Goal: Task Accomplishment & Management: Manage account settings

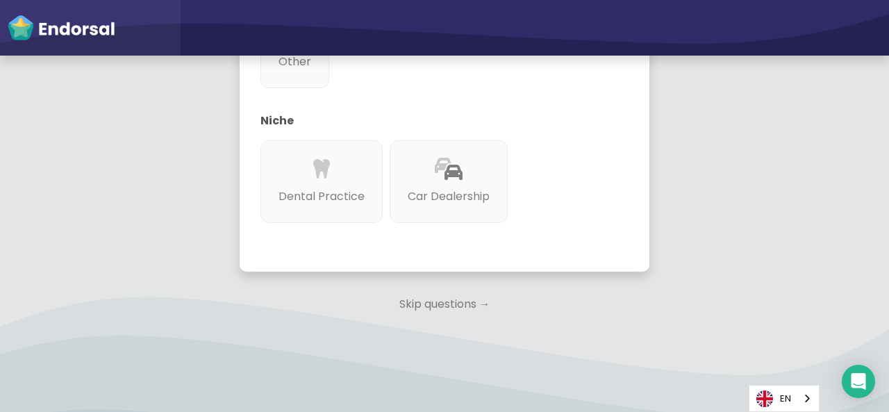
scroll to position [686, 0]
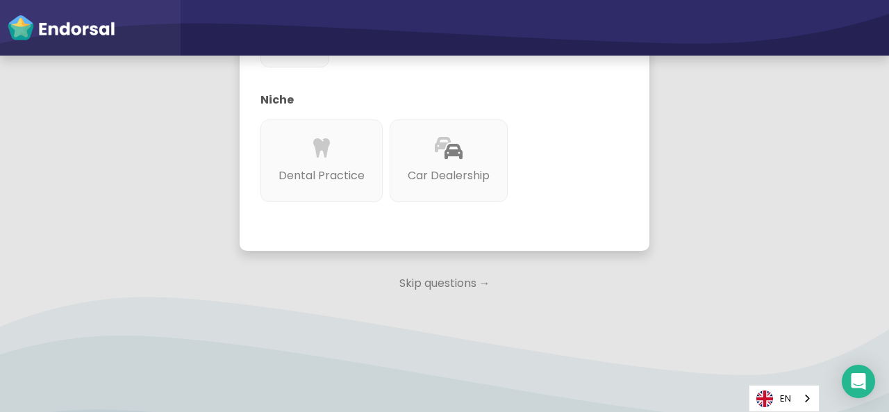
click at [452, 285] on p "Skip questions →" at bounding box center [445, 283] width 410 height 31
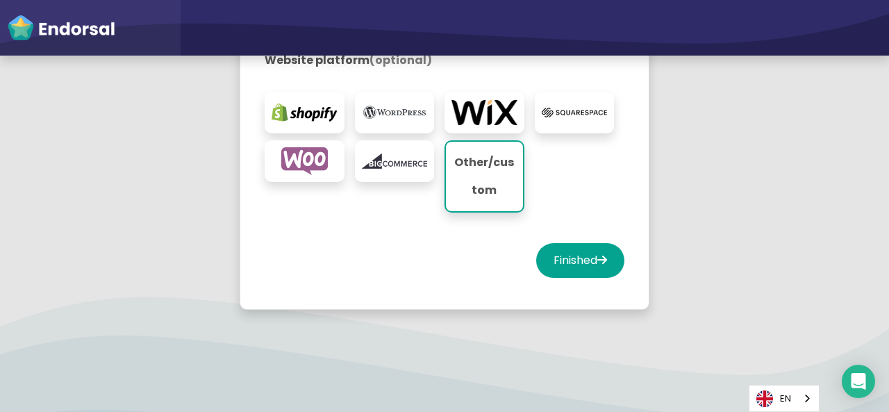
scroll to position [300, 0]
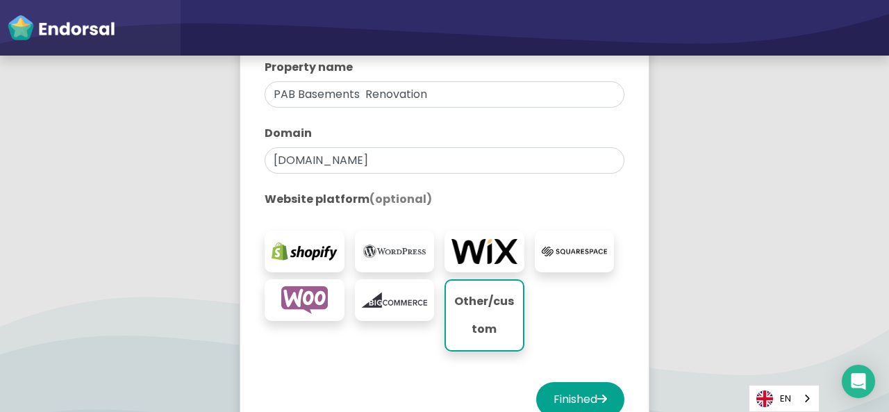
click at [394, 253] on img at bounding box center [395, 251] width 66 height 28
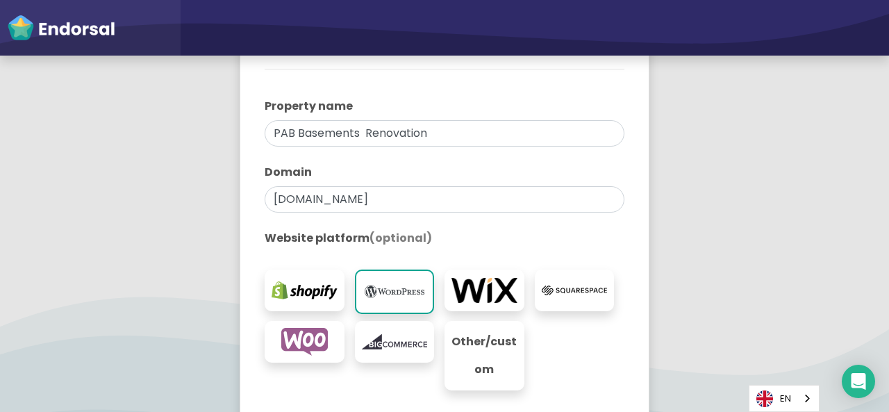
scroll to position [278, 0]
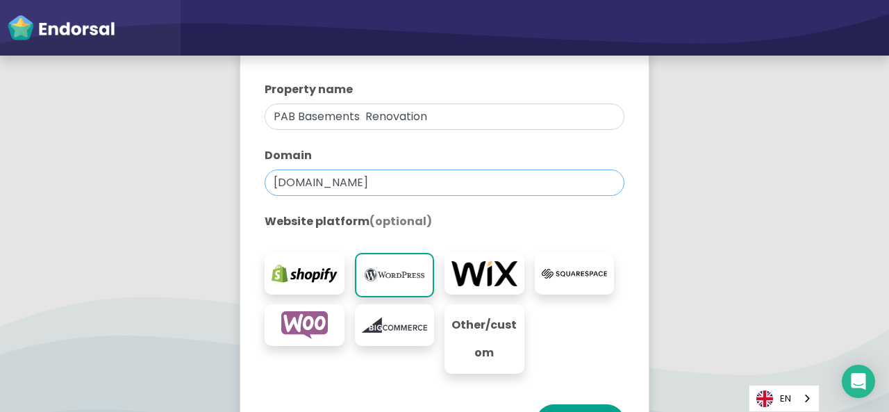
click at [476, 190] on input "[DOMAIN_NAME]" at bounding box center [444, 182] width 360 height 26
click at [563, 219] on label "Website platform (optional)" at bounding box center [444, 221] width 360 height 17
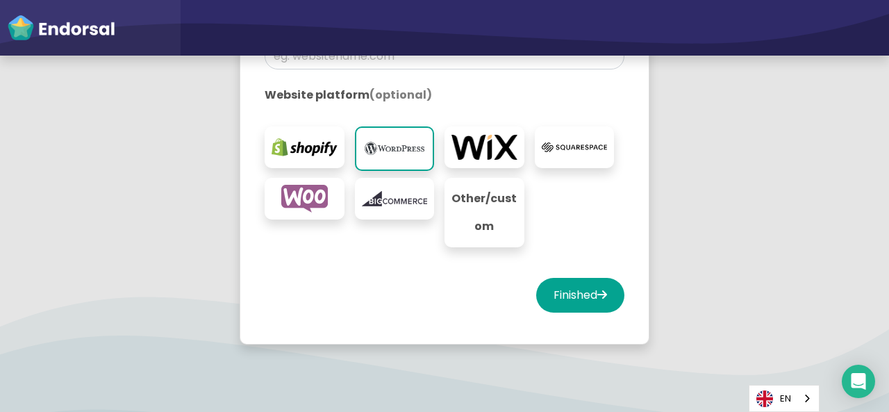
scroll to position [417, 0]
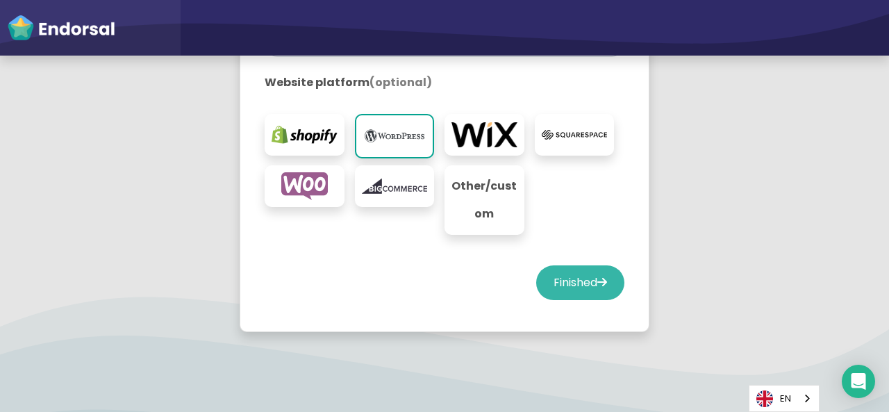
click at [568, 274] on button "Finished" at bounding box center [580, 282] width 88 height 35
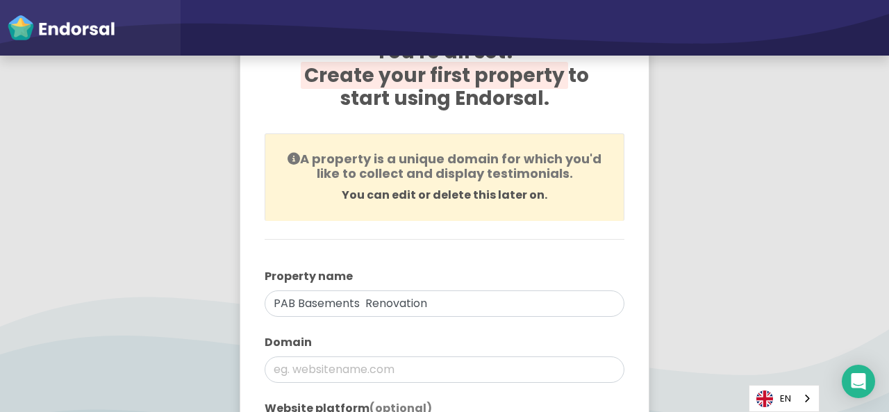
scroll to position [0, 0]
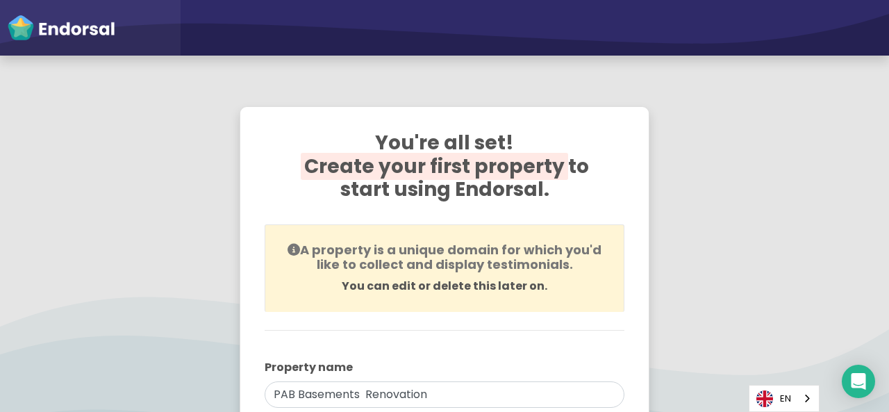
click at [97, 37] on img at bounding box center [61, 28] width 108 height 28
select select "14"
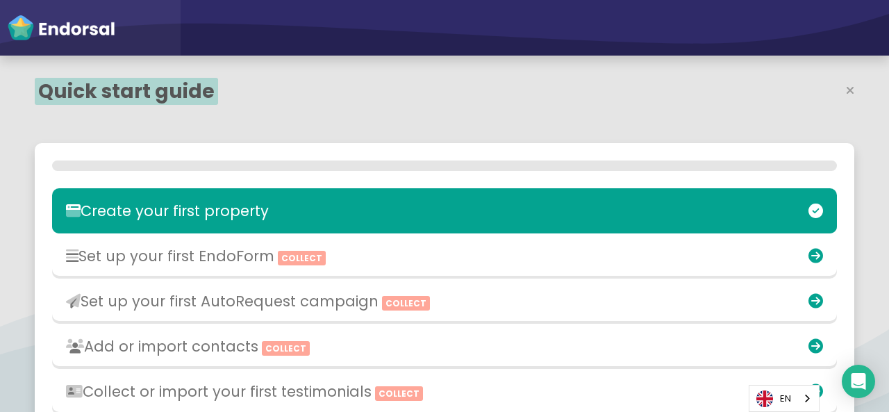
click at [97, 33] on img at bounding box center [61, 28] width 108 height 28
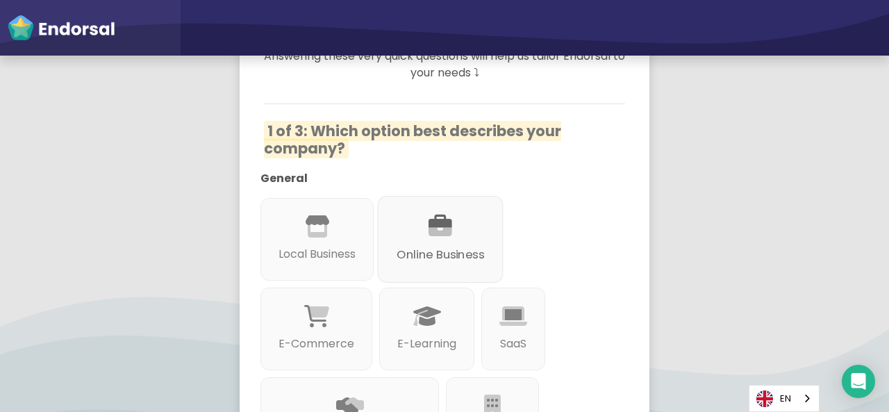
scroll to position [278, 0]
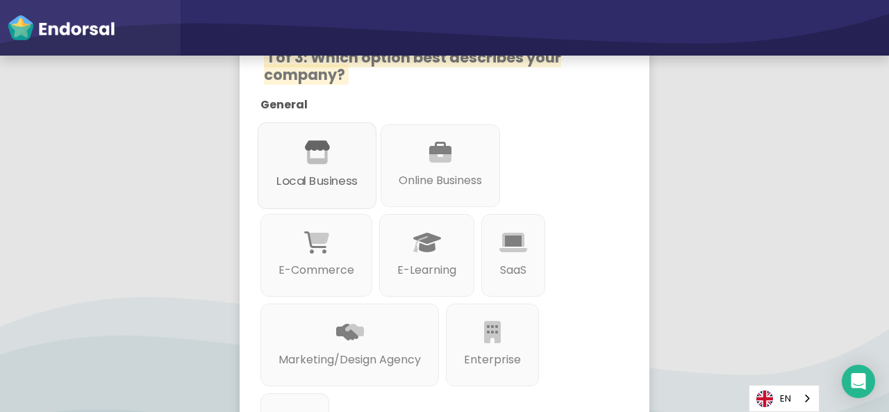
click at [335, 184] on p "Local Business" at bounding box center [316, 180] width 81 height 17
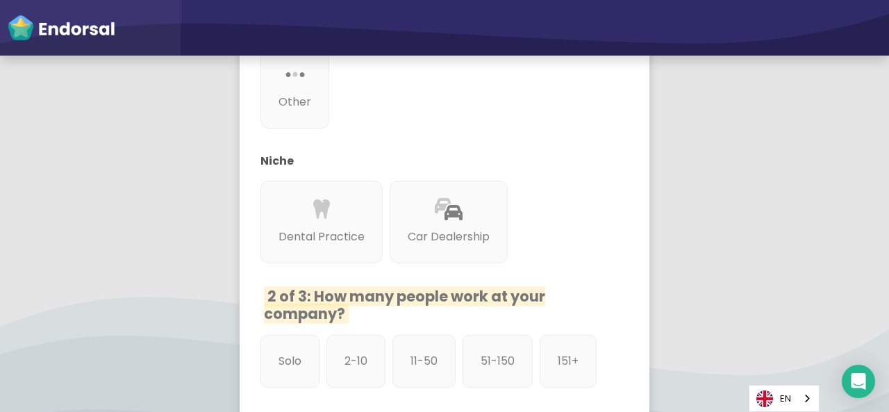
scroll to position [833, 0]
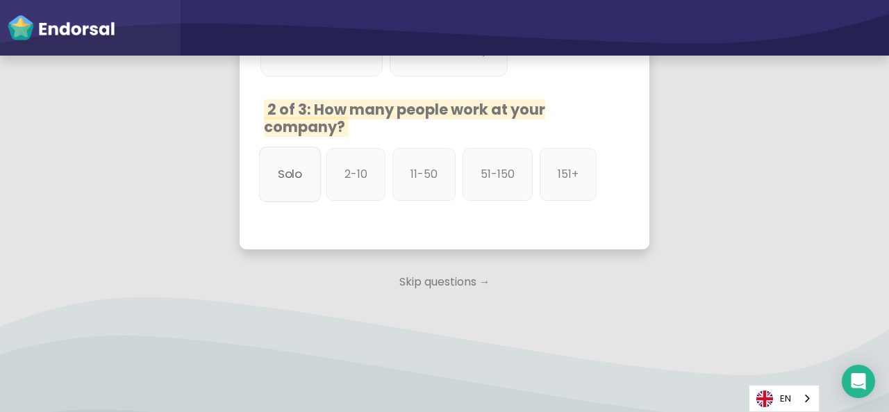
click at [293, 163] on div "Solo" at bounding box center [290, 174] width 62 height 56
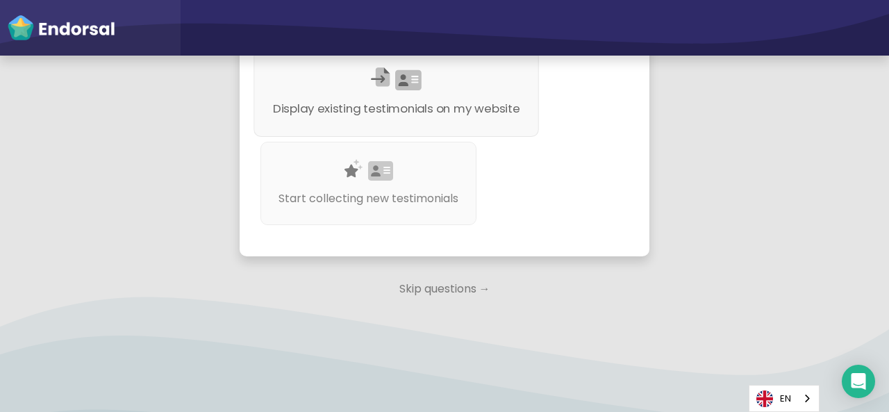
scroll to position [0, 0]
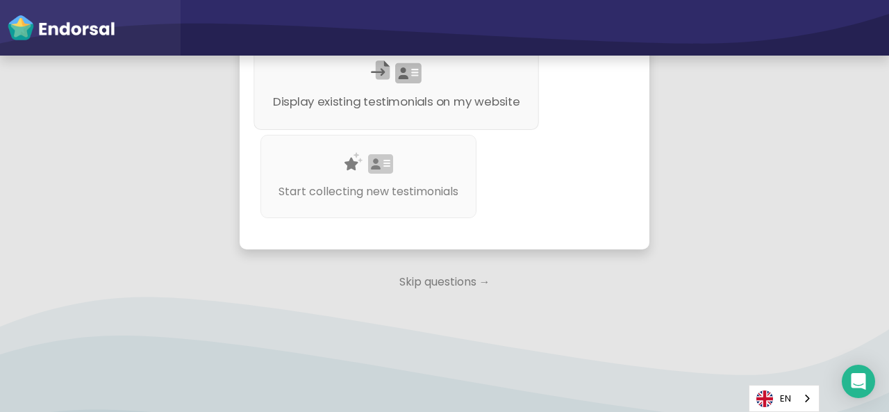
click at [457, 94] on div at bounding box center [396, 90] width 247 height 8
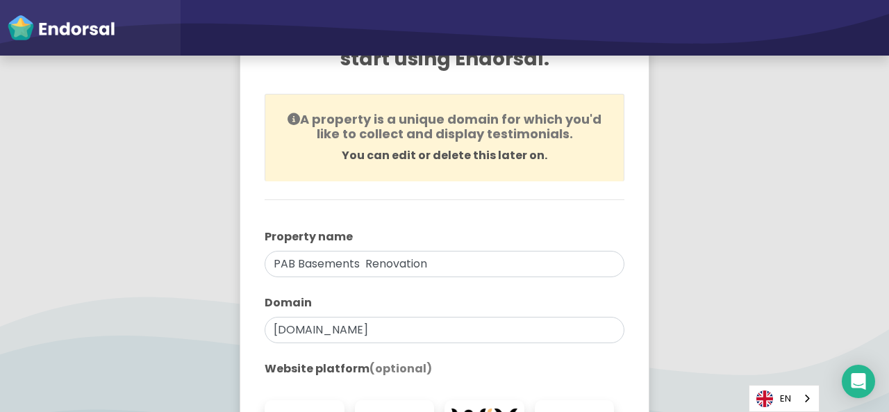
scroll to position [278, 0]
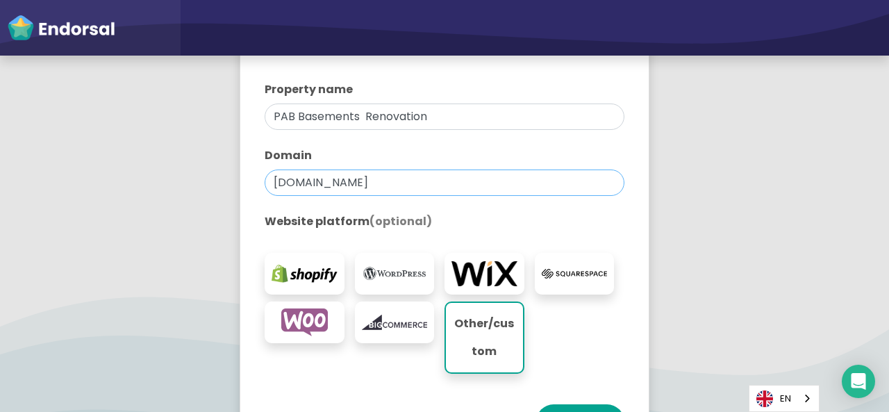
click at [457, 176] on input "[DOMAIN_NAME]" at bounding box center [444, 182] width 360 height 26
click at [457, 176] on input "text" at bounding box center [444, 182] width 360 height 26
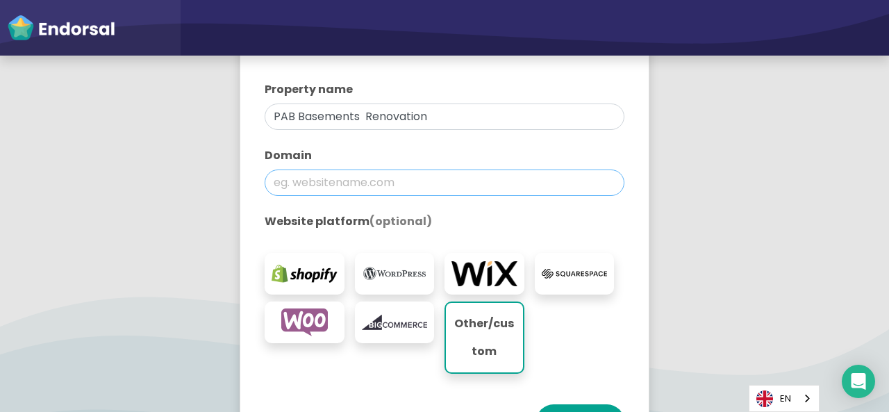
paste input "[URL][DOMAIN_NAME]"
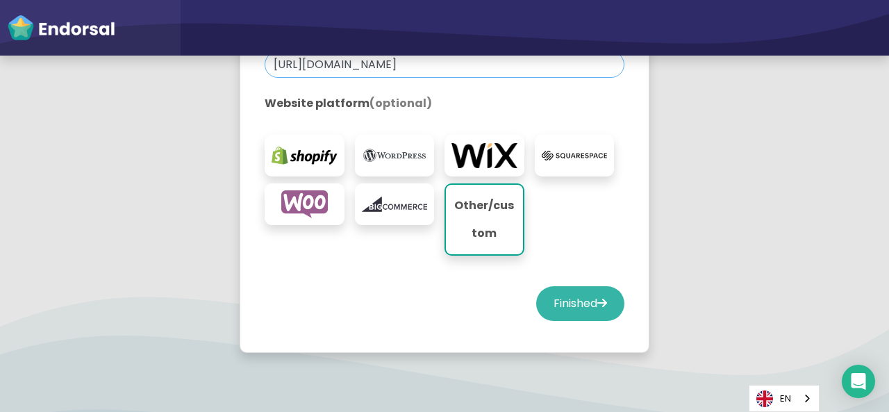
scroll to position [417, 0]
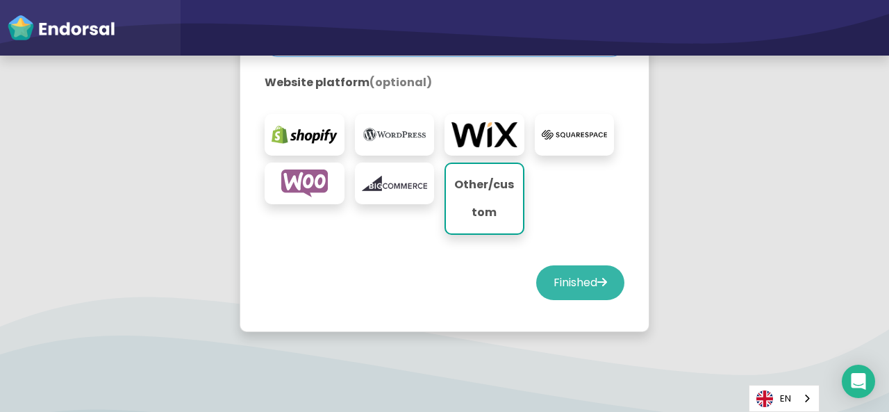
type input "[URL][DOMAIN_NAME]"
click at [562, 291] on button "Finished" at bounding box center [580, 282] width 88 height 35
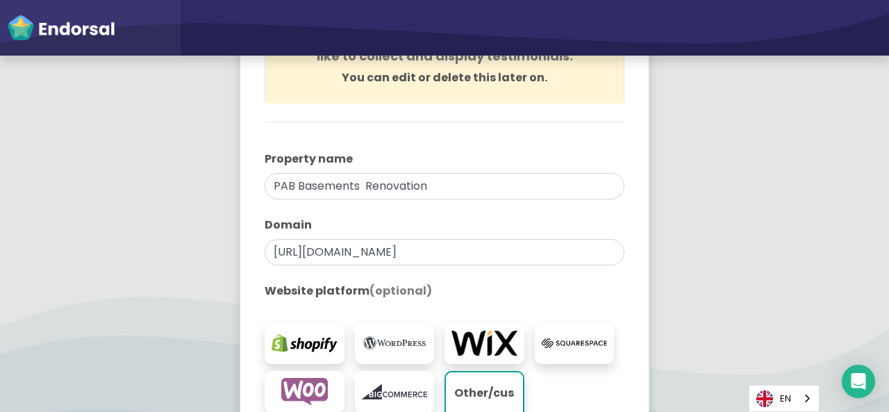
select select "14"
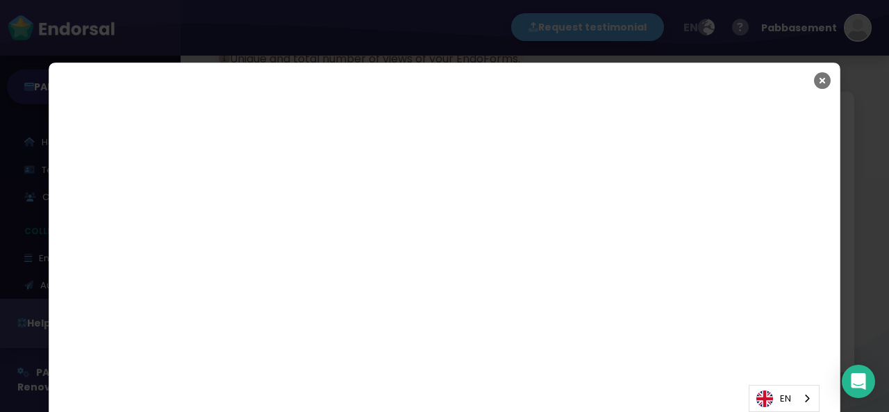
click at [814, 80] on icon "Close" at bounding box center [822, 80] width 17 height 35
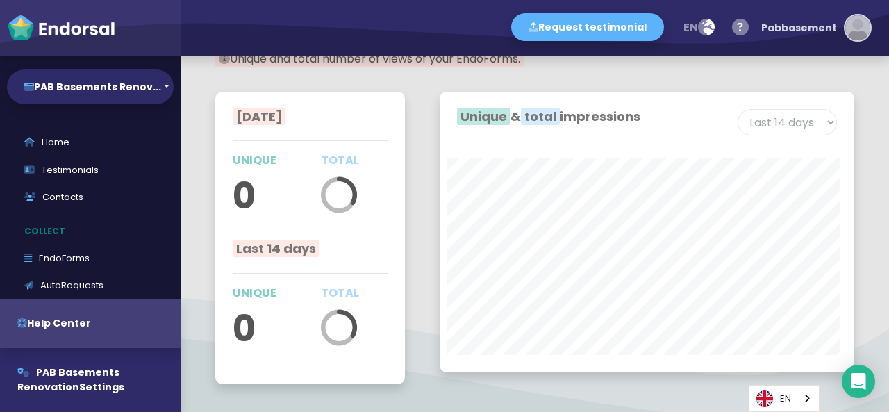
click at [850, 31] on img "button" at bounding box center [857, 27] width 25 height 25
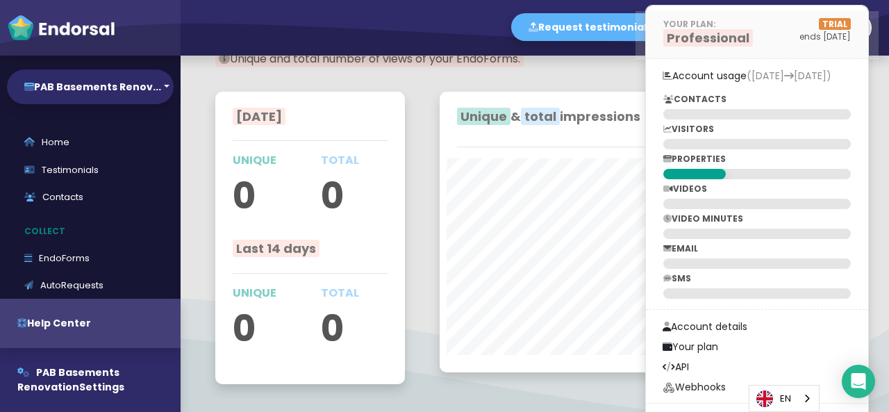
click at [706, 26] on p "YOUR PLAN:" at bounding box center [708, 24] width 90 height 12
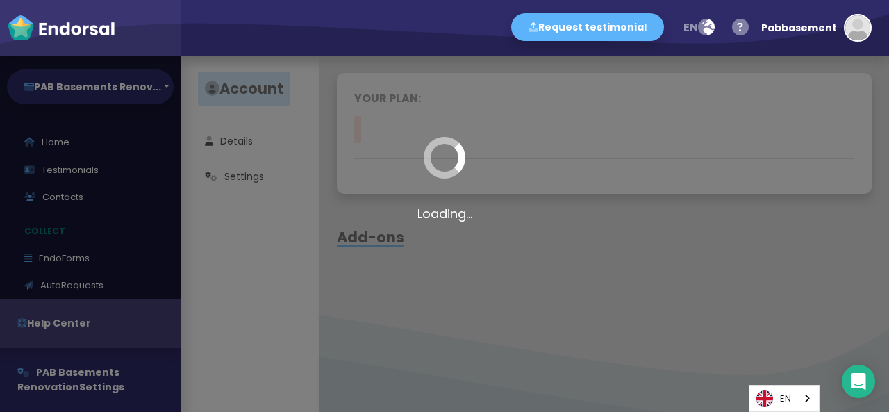
click at [136, 90] on div "Loading..." at bounding box center [444, 206] width 889 height 412
click at [484, 181] on div "Loading..." at bounding box center [444, 206] width 889 height 412
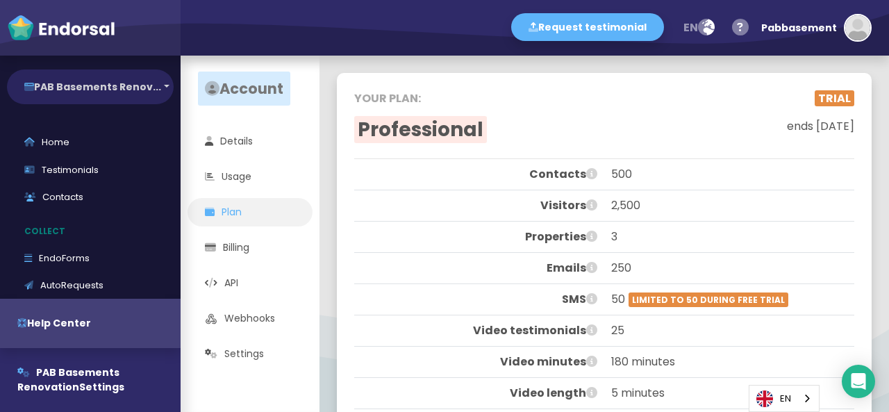
click at [87, 87] on button "PAB Basements Renov..." at bounding box center [90, 86] width 167 height 35
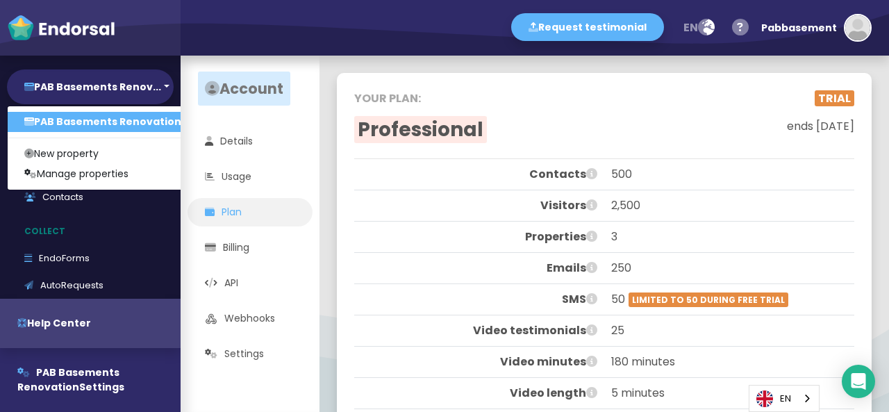
click at [101, 117] on link "PAB Basements Renovation..." at bounding box center [107, 122] width 199 height 20
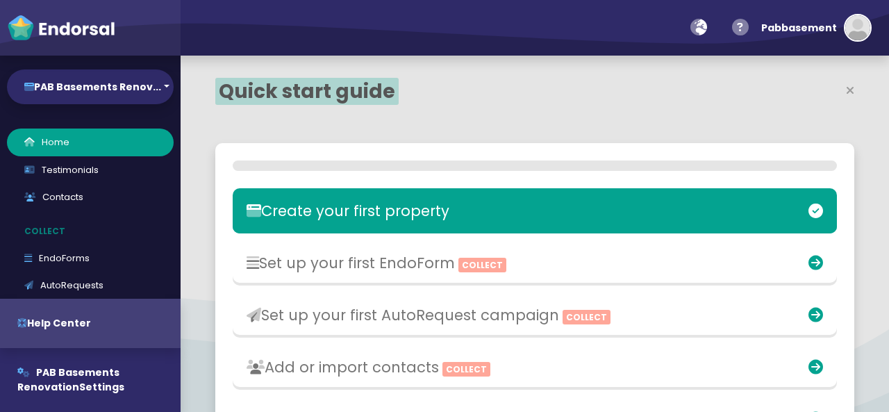
select select "14"
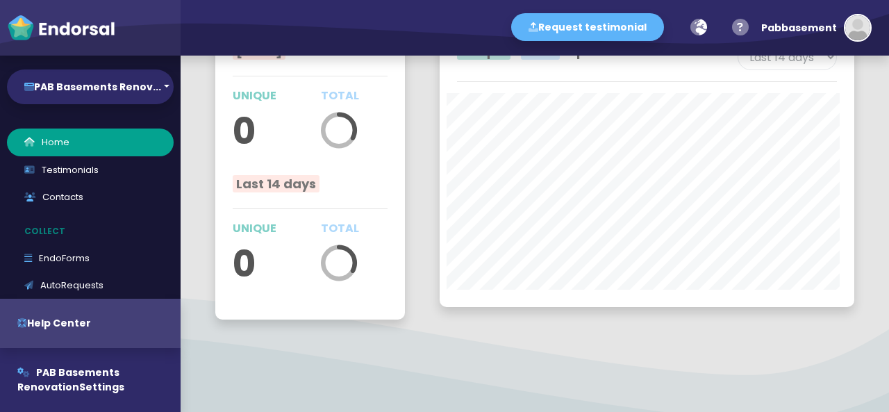
scroll to position [2315, 0]
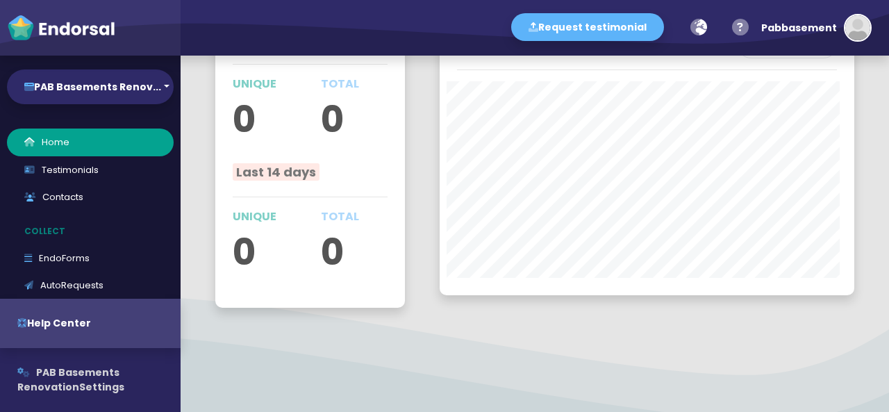
click at [61, 383] on span "PAB Basements Renovation" at bounding box center [68, 379] width 102 height 28
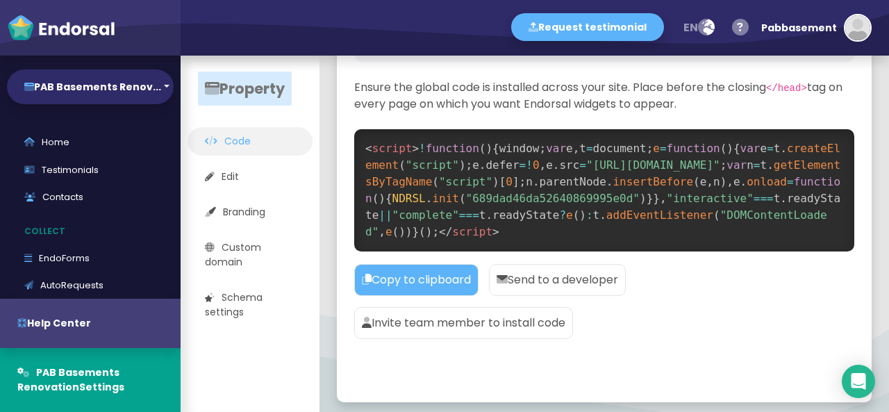
scroll to position [69, 0]
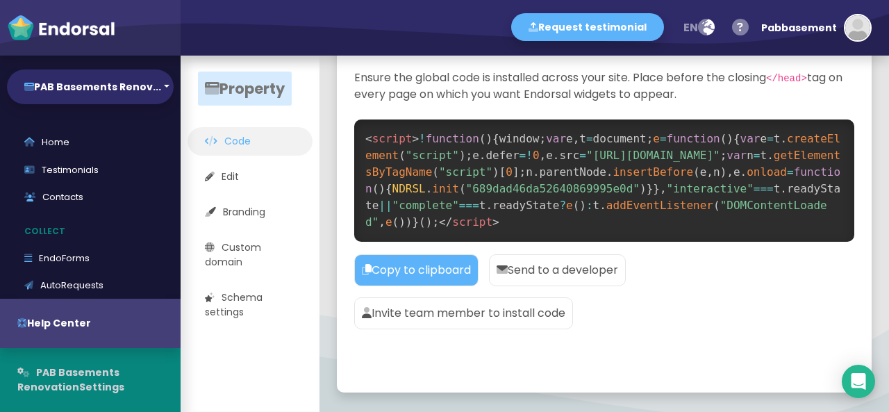
drag, startPoint x: 442, startPoint y: 223, endPoint x: 87, endPoint y: 373, distance: 385.4
click at [87, 373] on span "PAB Basements Renovation" at bounding box center [68, 379] width 102 height 28
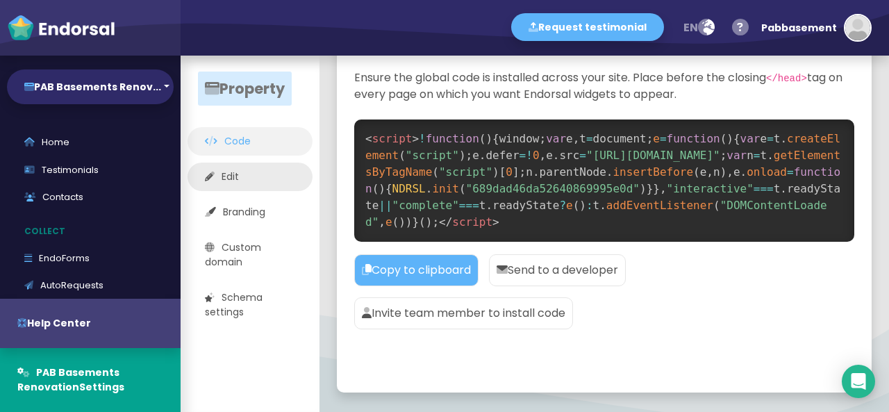
click at [242, 178] on link "Edit" at bounding box center [249, 176] width 125 height 28
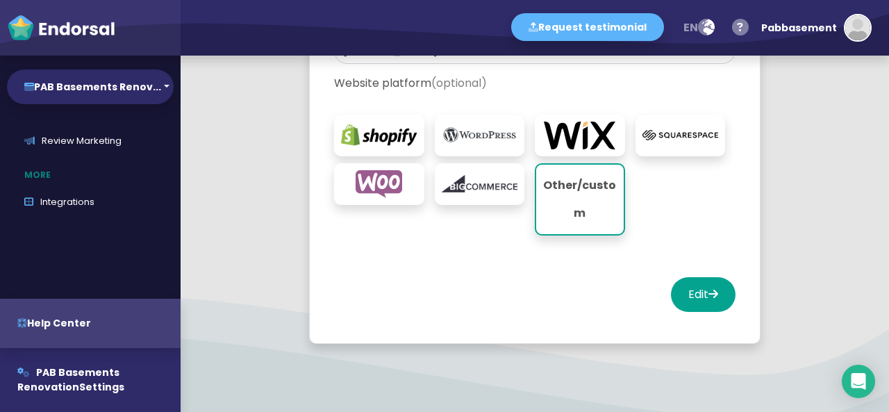
scroll to position [390, 0]
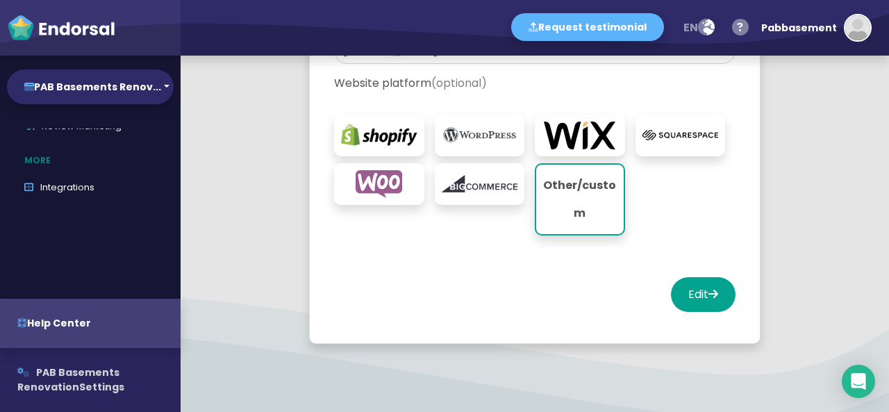
click at [93, 377] on span "PAB Basements Renovation" at bounding box center [68, 379] width 102 height 28
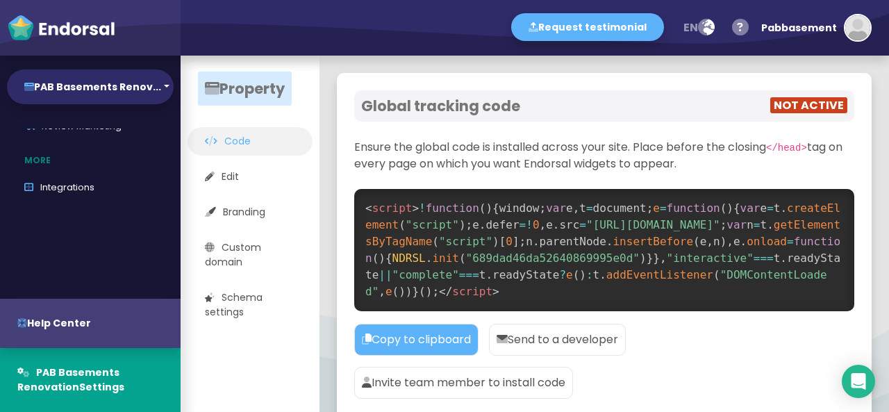
click at [803, 114] on div "NOT ACTIVE" at bounding box center [725, 105] width 243 height 17
click at [802, 114] on div "NOT ACTIVE" at bounding box center [725, 105] width 243 height 17
click at [860, 23] on img "button" at bounding box center [857, 27] width 25 height 25
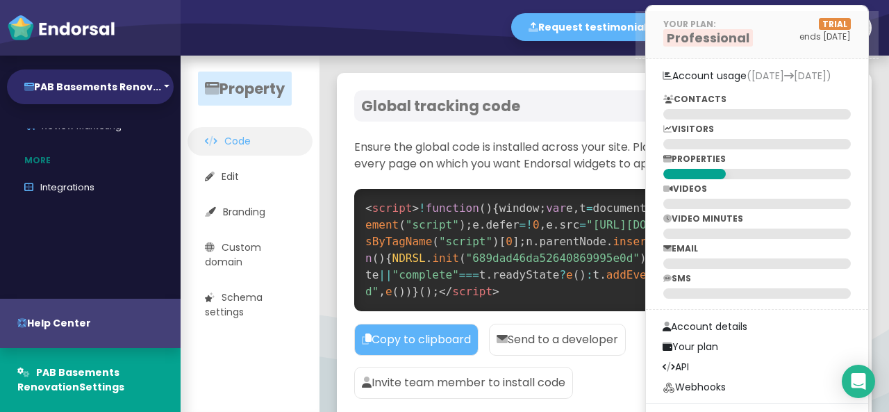
click at [709, 33] on span "Professional" at bounding box center [708, 37] width 90 height 17
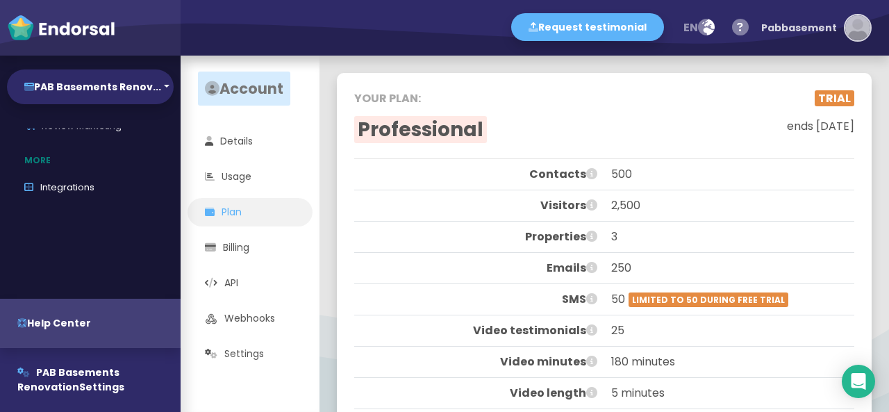
click at [848, 23] on img "button" at bounding box center [857, 27] width 25 height 25
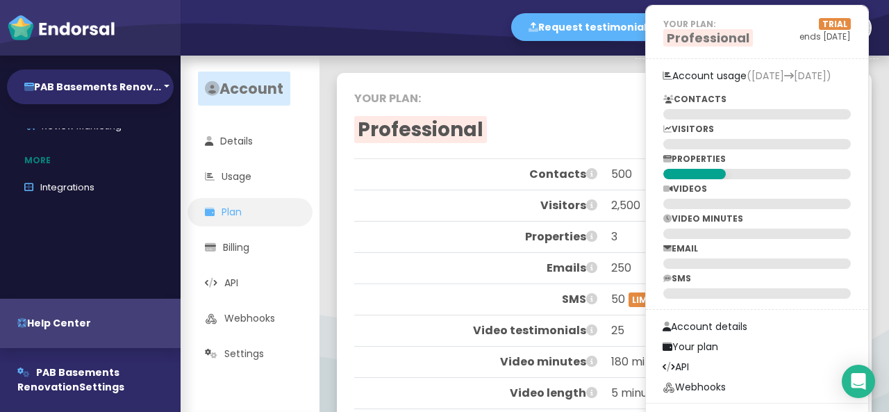
click at [424, 105] on p "YOUR PLAN:" at bounding box center [479, 98] width 250 height 17
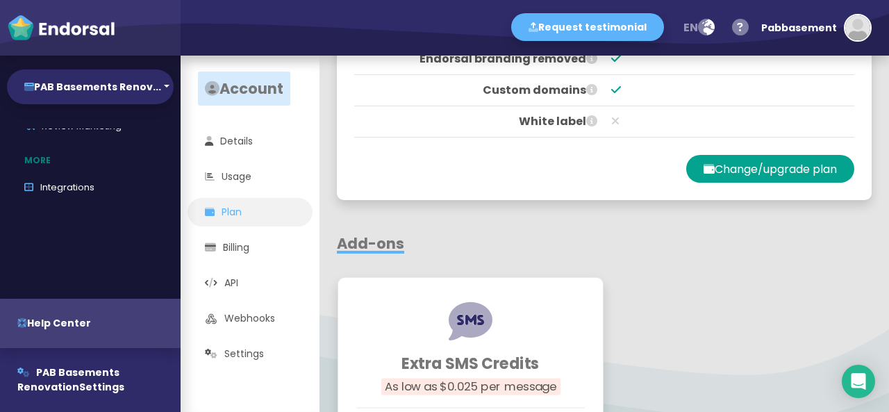
scroll to position [809, 0]
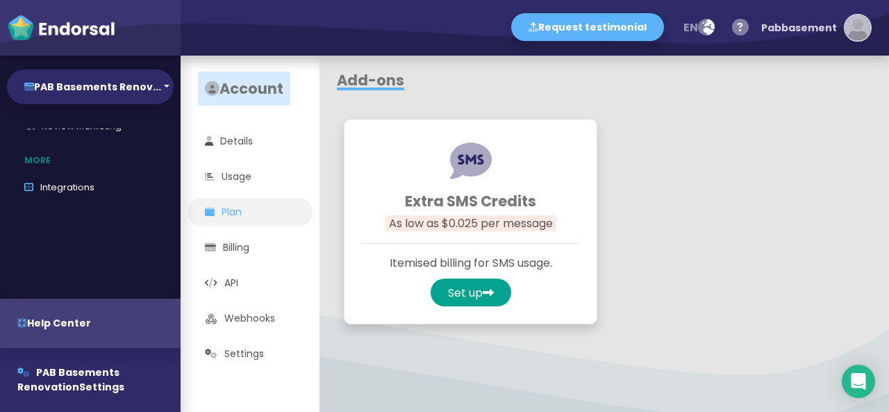
click at [850, 26] on img "button" at bounding box center [857, 27] width 25 height 25
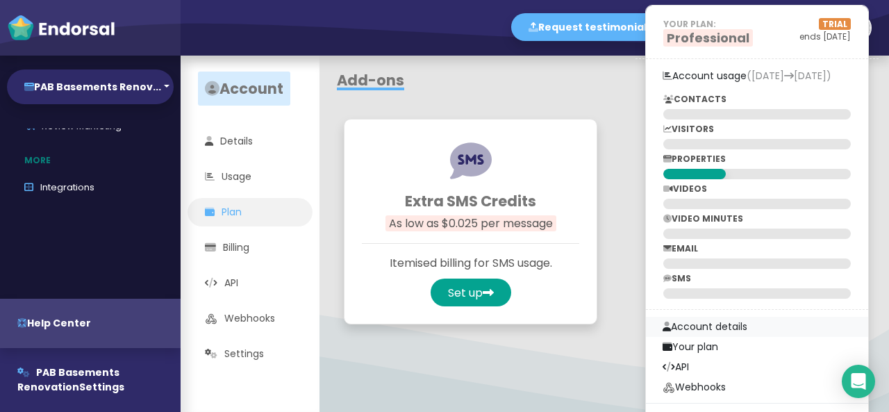
click at [713, 321] on link "Account details" at bounding box center [757, 327] width 222 height 20
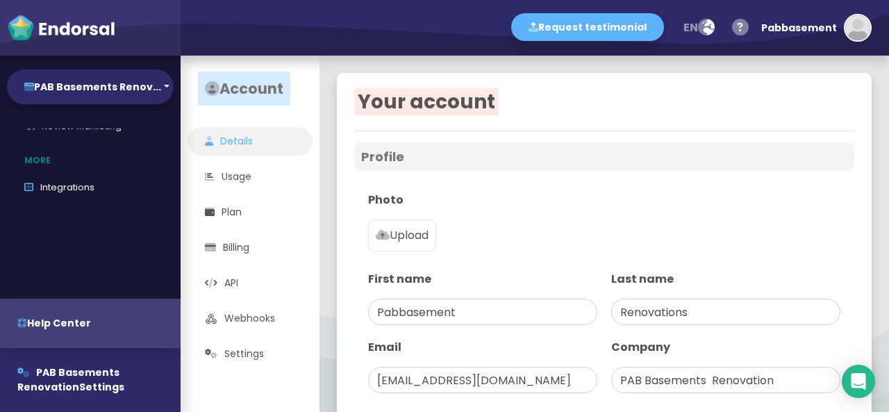
type input "PAB Basements Renovation"
click at [272, 362] on link "Settings" at bounding box center [249, 353] width 125 height 28
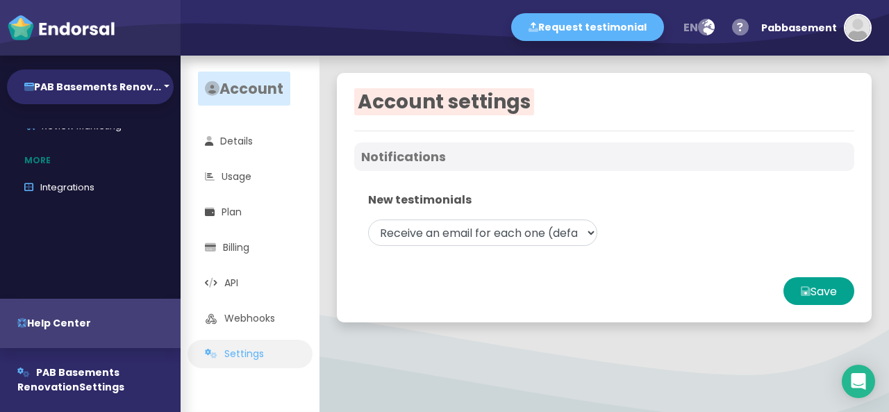
click at [56, 35] on img at bounding box center [61, 28] width 108 height 28
select select "14"
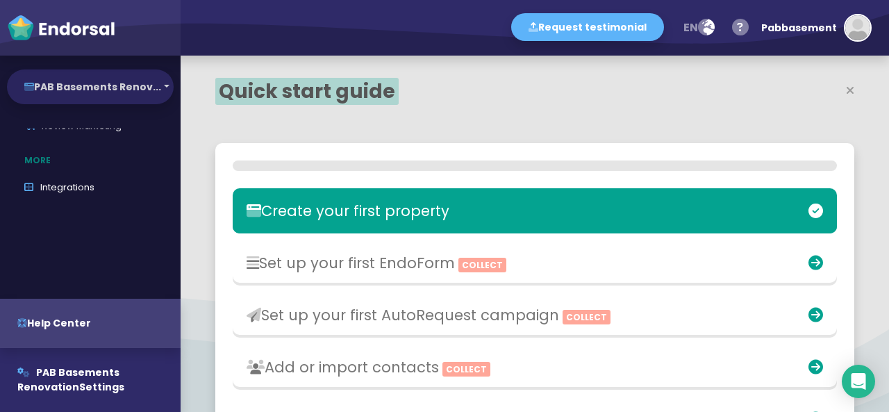
scroll to position [289, 407]
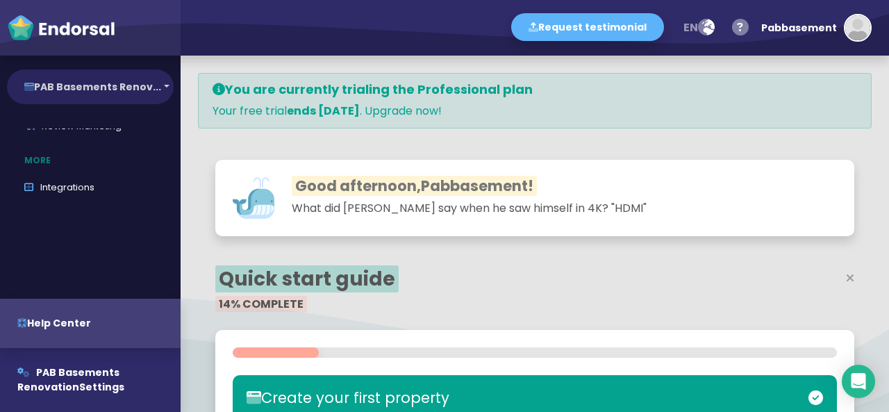
click at [143, 95] on button "PAB Basements Renov..." at bounding box center [90, 86] width 167 height 35
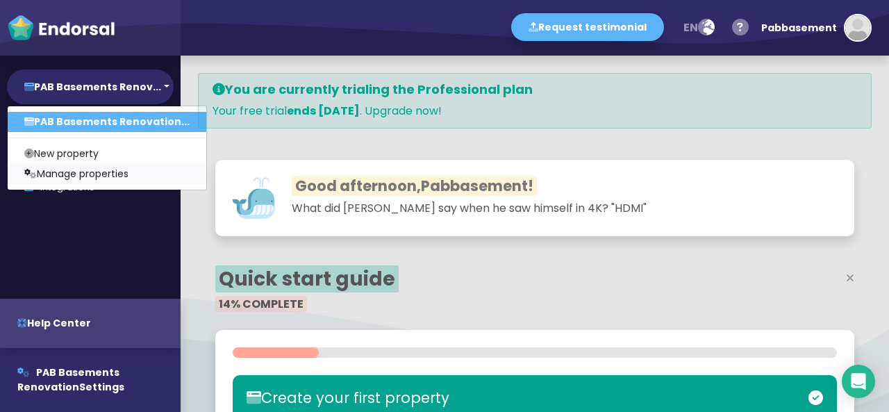
click at [135, 171] on link "Manage properties" at bounding box center [107, 174] width 199 height 20
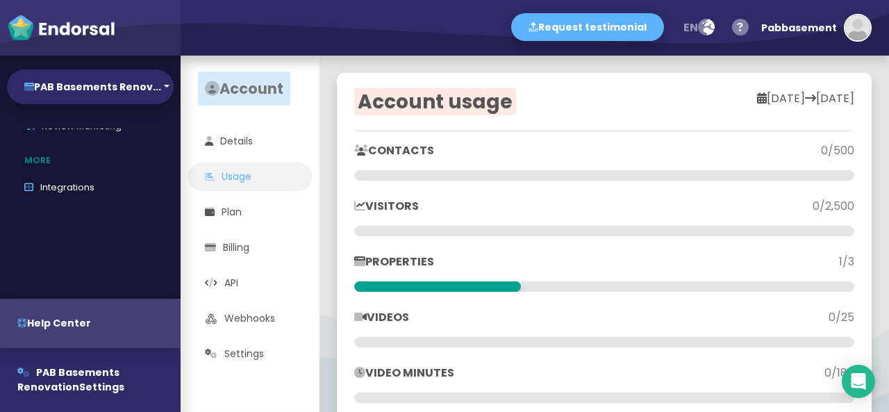
click at [436, 157] on p "CONTACTS" at bounding box center [479, 150] width 250 height 17
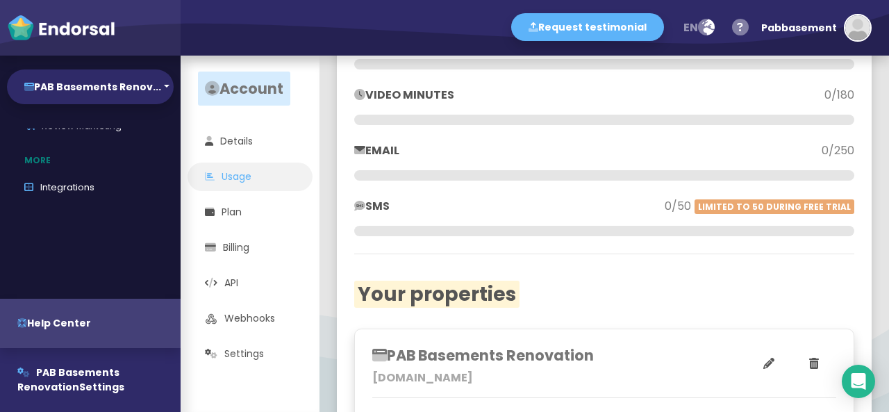
scroll to position [69, 0]
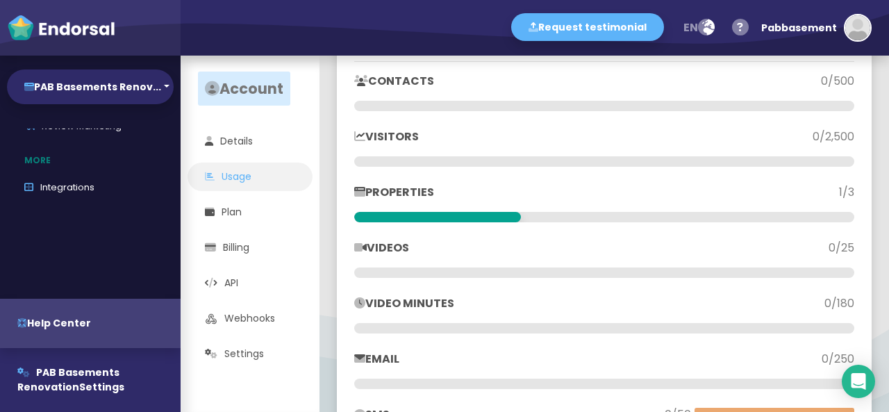
click at [408, 140] on p "VISITORS" at bounding box center [479, 136] width 250 height 17
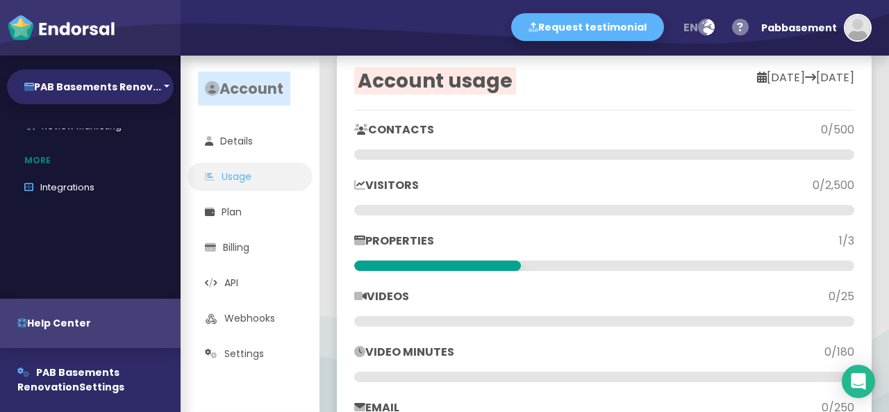
scroll to position [0, 0]
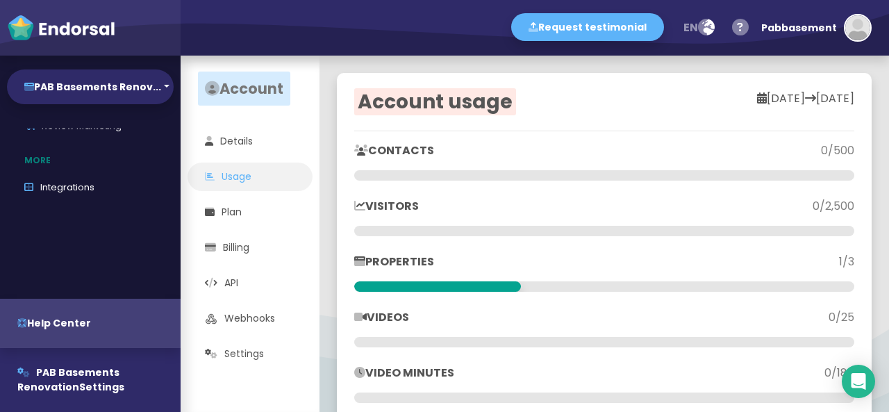
click at [394, 146] on p "CONTACTS" at bounding box center [479, 150] width 250 height 17
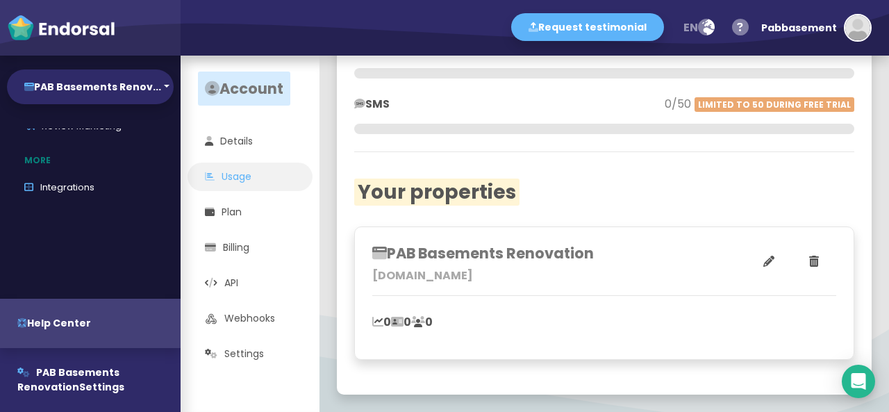
scroll to position [396, 0]
click at [421, 244] on h3 "PAB Basements Renovation" at bounding box center [488, 252] width 232 height 17
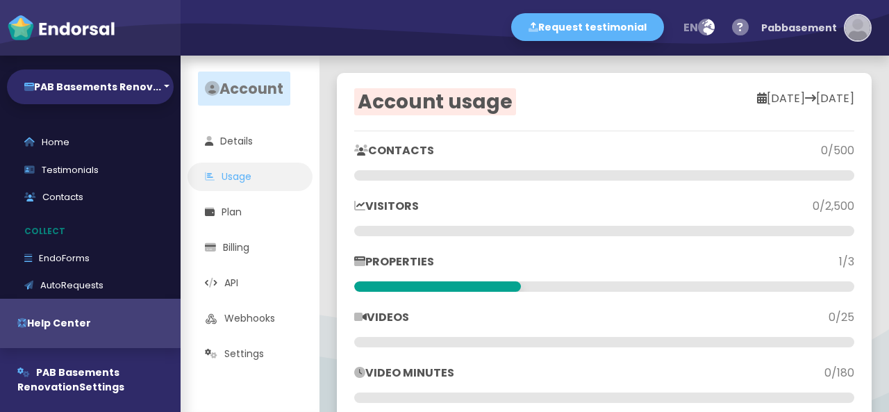
click at [857, 24] on img "button" at bounding box center [857, 27] width 25 height 25
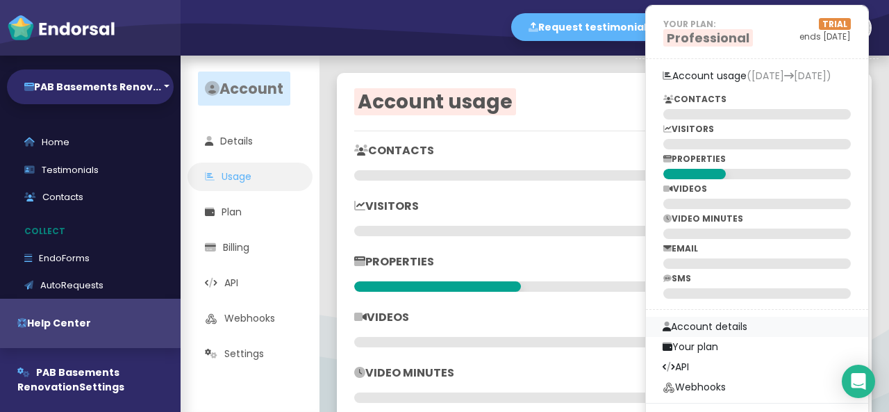
click at [714, 324] on link "Account details" at bounding box center [757, 327] width 222 height 20
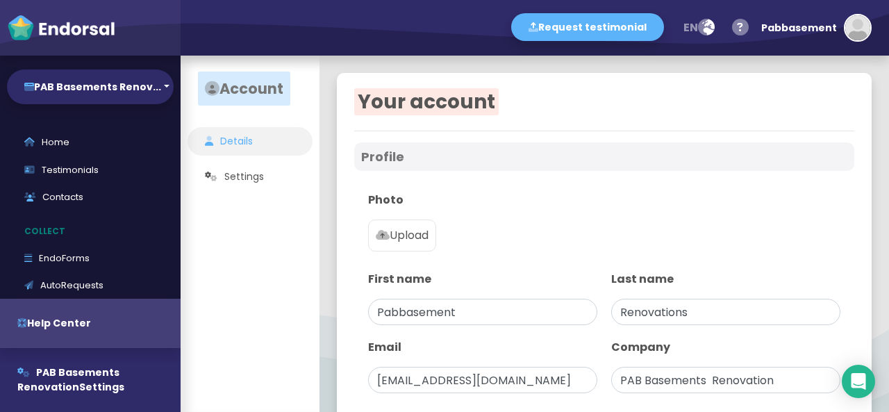
type input "PAB Basements Renovation"
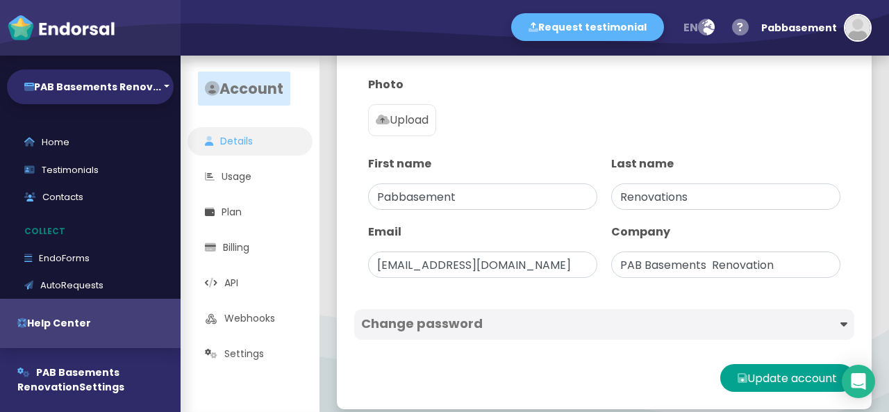
scroll to position [129, 0]
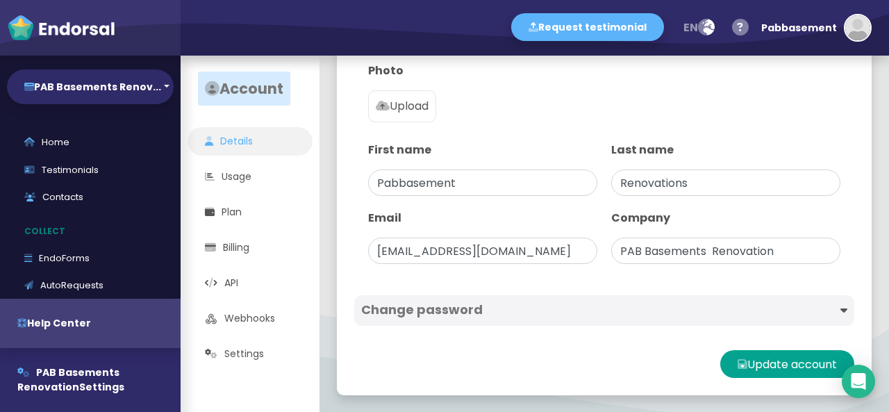
click at [411, 115] on label "Upload" at bounding box center [402, 106] width 68 height 32
click at [0, 0] on input "Upload" at bounding box center [0, 0] width 0 height 0
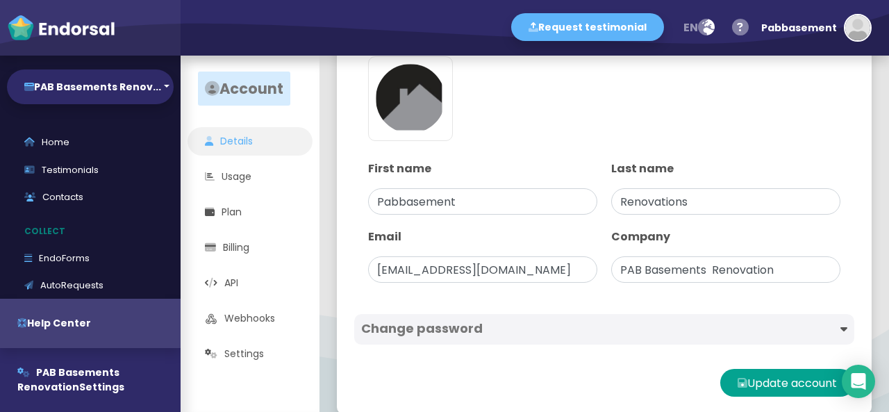
scroll to position [182, 0]
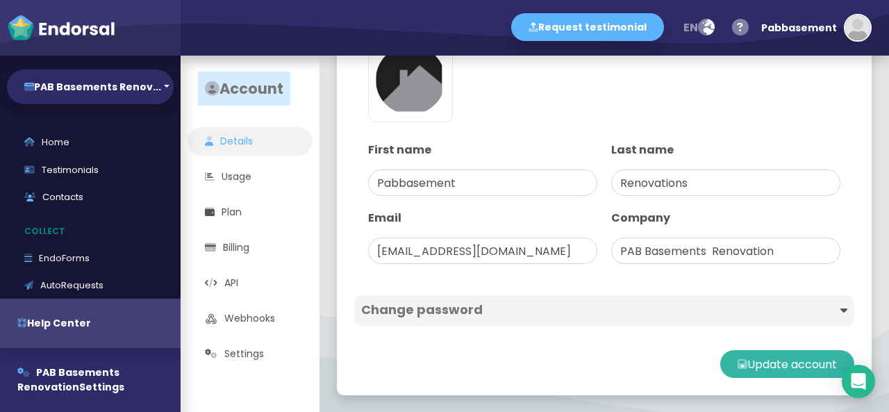
click at [772, 364] on button "Update account" at bounding box center [787, 364] width 134 height 28
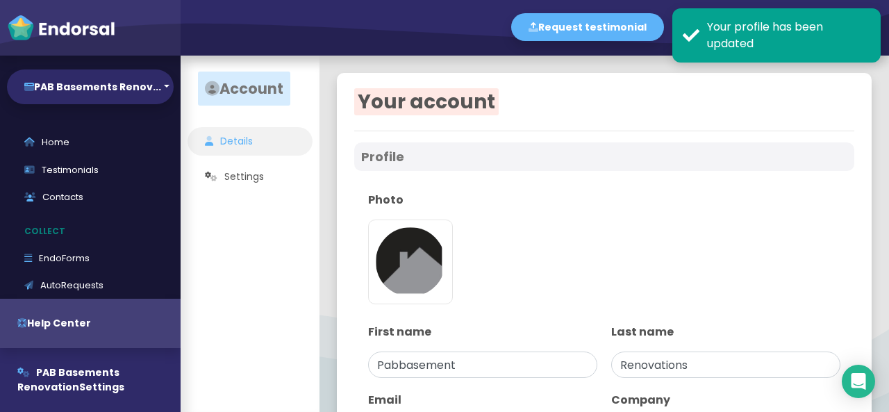
type input "PAB Basements Renovation"
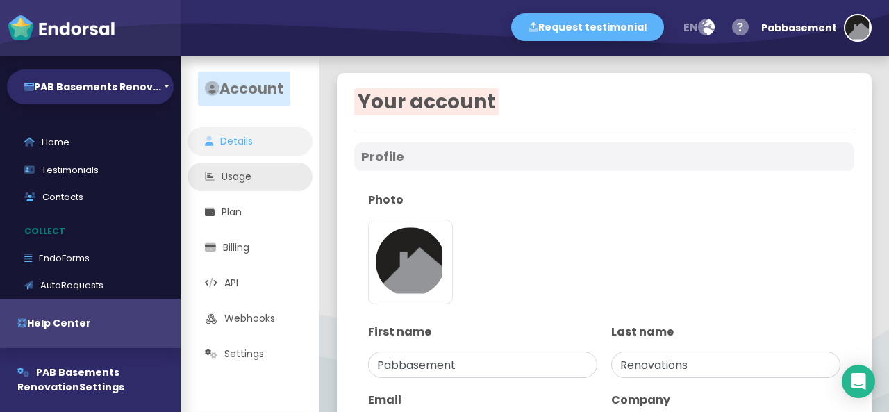
click at [230, 175] on link "Usage" at bounding box center [249, 176] width 125 height 28
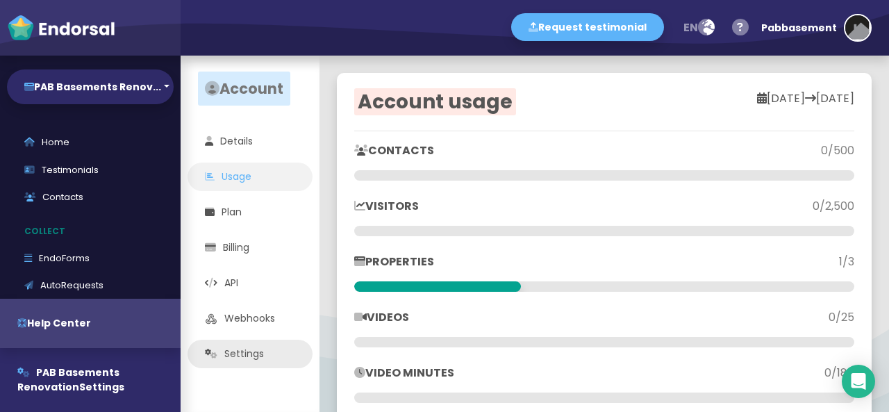
click at [258, 355] on link "Settings" at bounding box center [249, 353] width 125 height 28
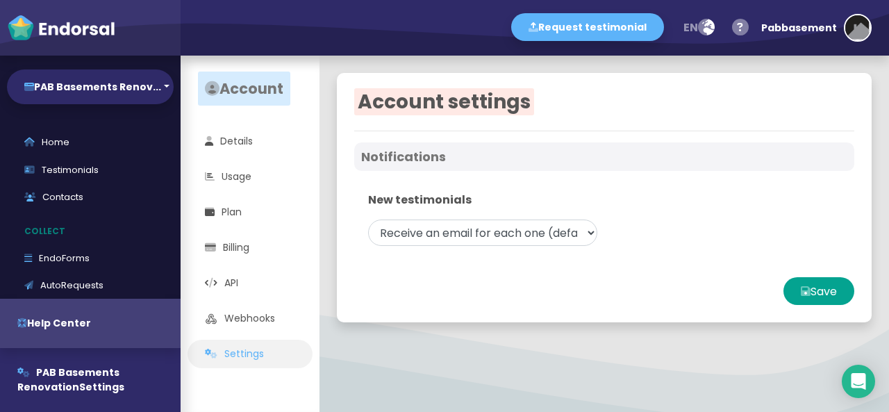
click at [167, 51] on div at bounding box center [90, 28] width 180 height 56
select select "14"
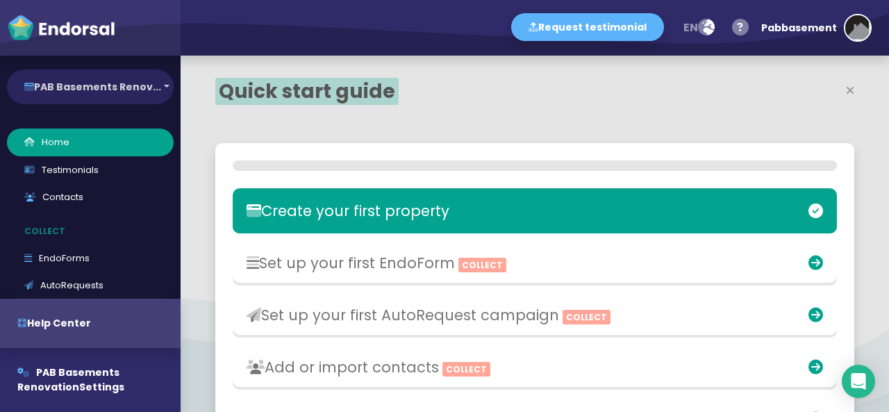
click at [138, 93] on button "PAB Basements Renov..." at bounding box center [90, 86] width 167 height 35
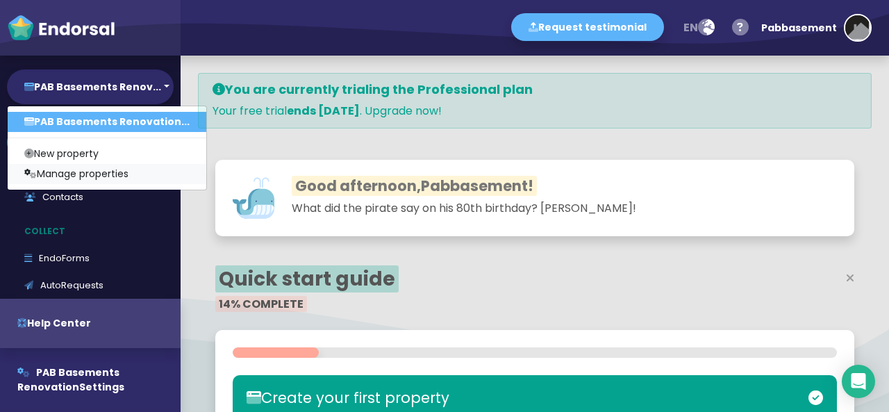
click at [96, 176] on link "Manage properties" at bounding box center [107, 174] width 199 height 20
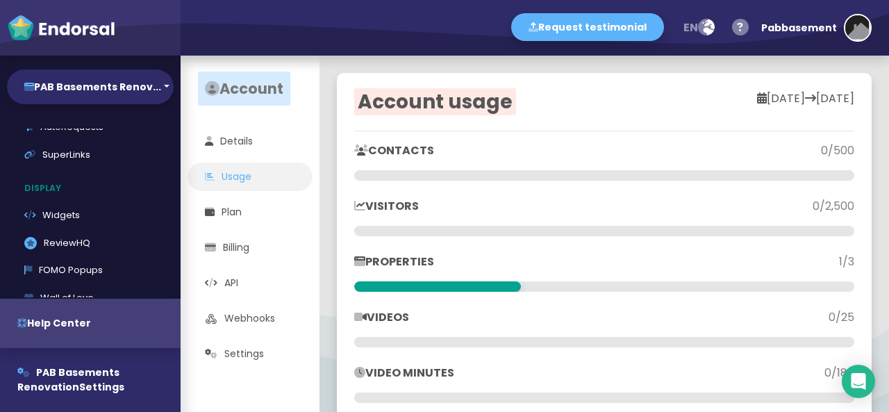
scroll to position [139, 0]
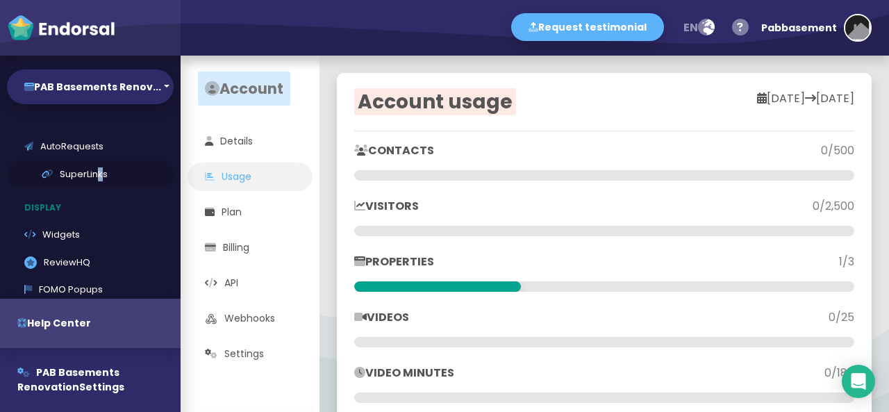
click at [97, 171] on link "SuperLinks" at bounding box center [90, 174] width 167 height 28
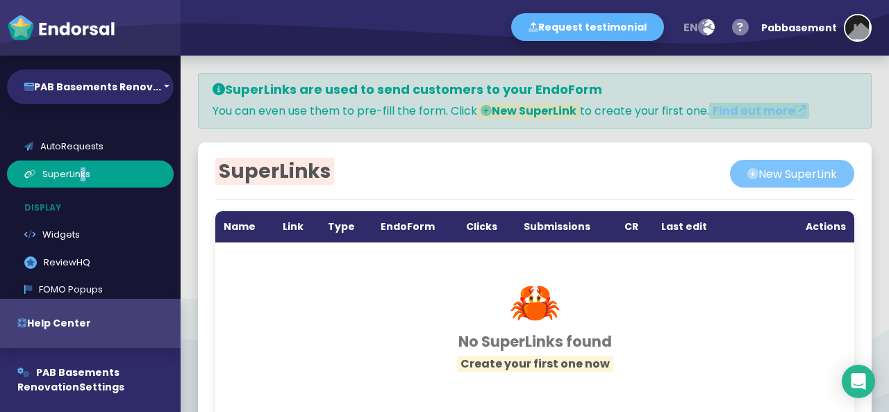
click at [782, 172] on button "New SuperLink" at bounding box center [792, 174] width 124 height 28
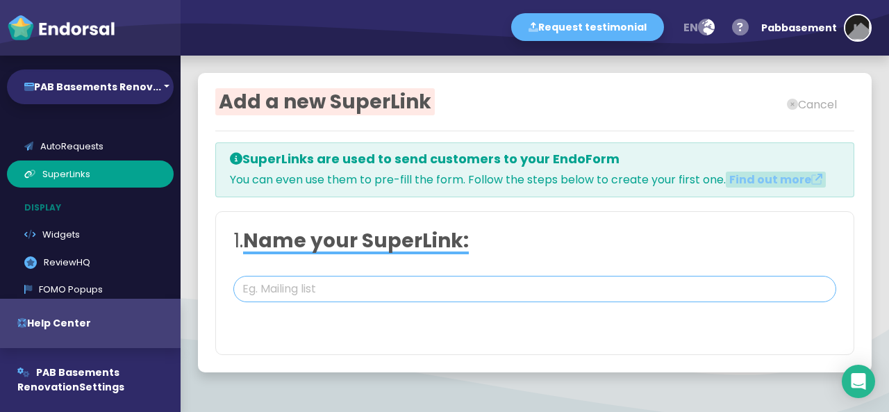
click at [285, 282] on input "text" at bounding box center [534, 289] width 603 height 26
paste input "[URL][DOMAIN_NAME]"
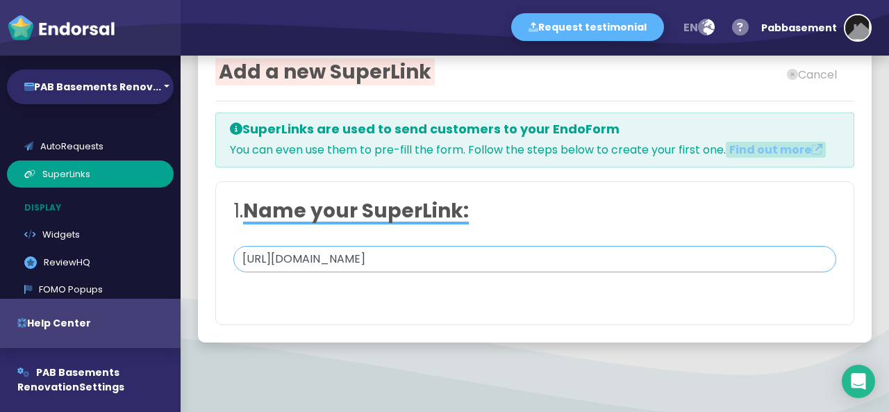
scroll to position [46, 0]
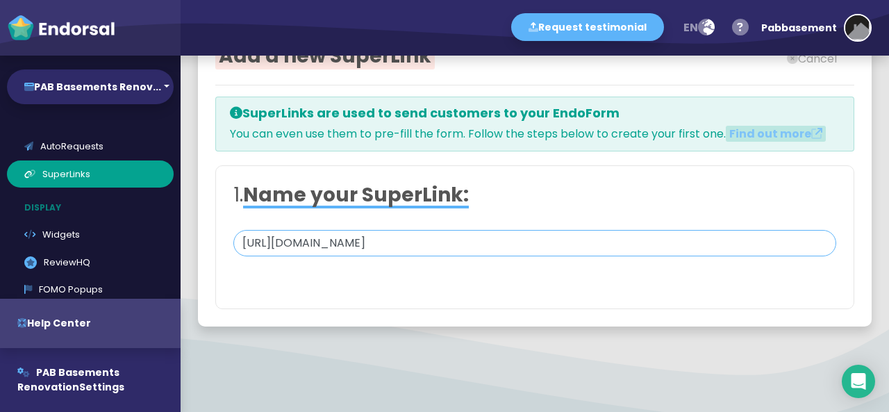
type input "[URL][DOMAIN_NAME]"
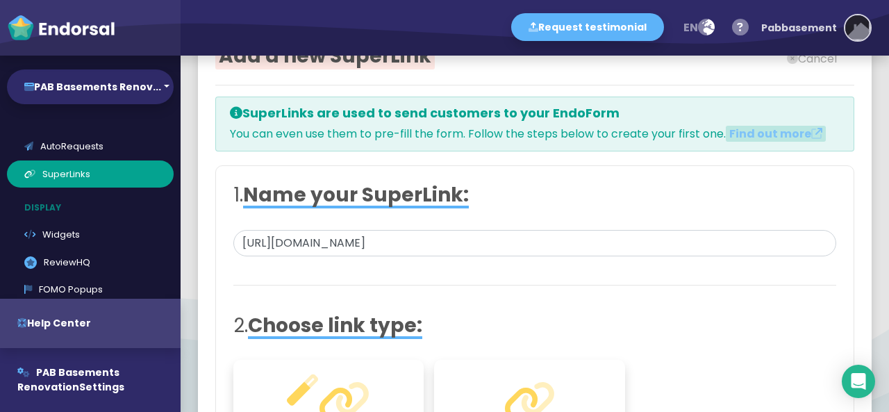
click at [783, 19] on div "Pabbasement" at bounding box center [799, 28] width 76 height 42
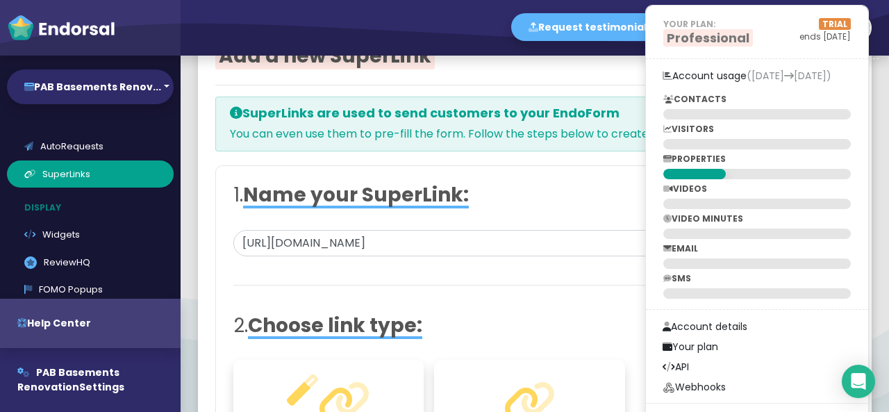
click at [462, 227] on div at bounding box center [534, 220] width 603 height 17
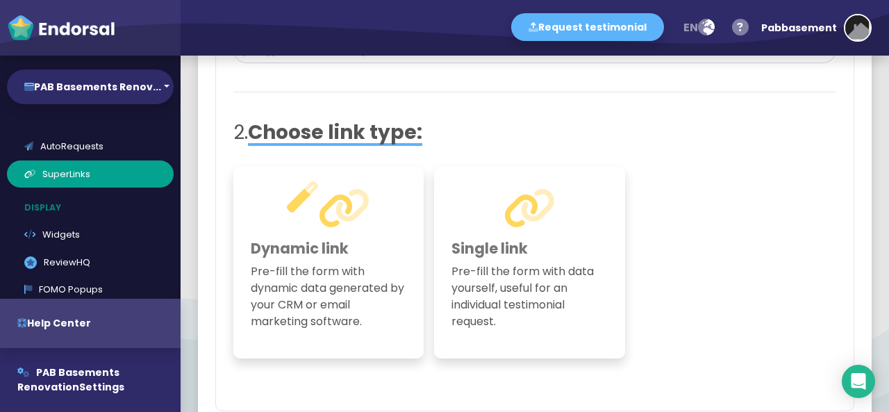
scroll to position [201, 0]
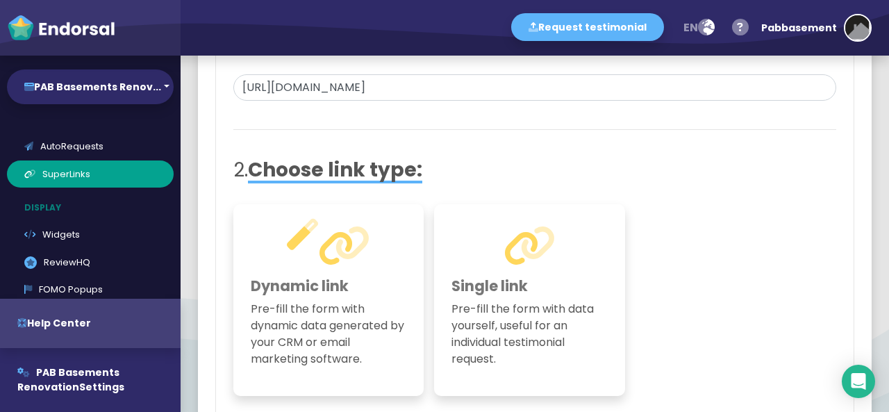
click at [492, 288] on h3 "Single link" at bounding box center [529, 285] width 156 height 17
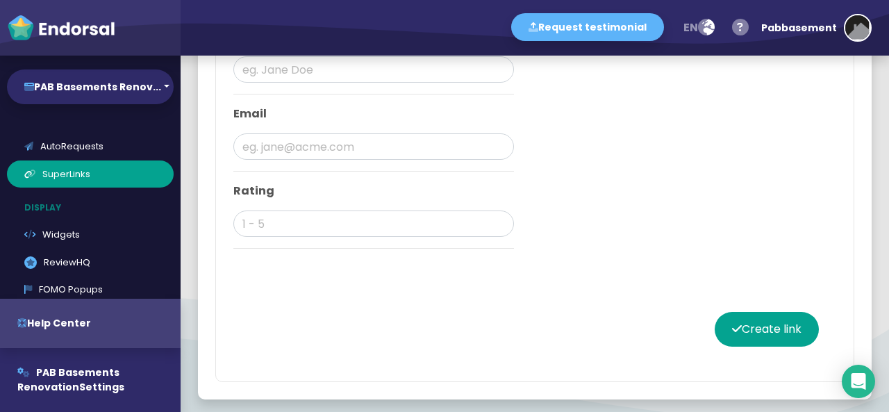
scroll to position [946, 0]
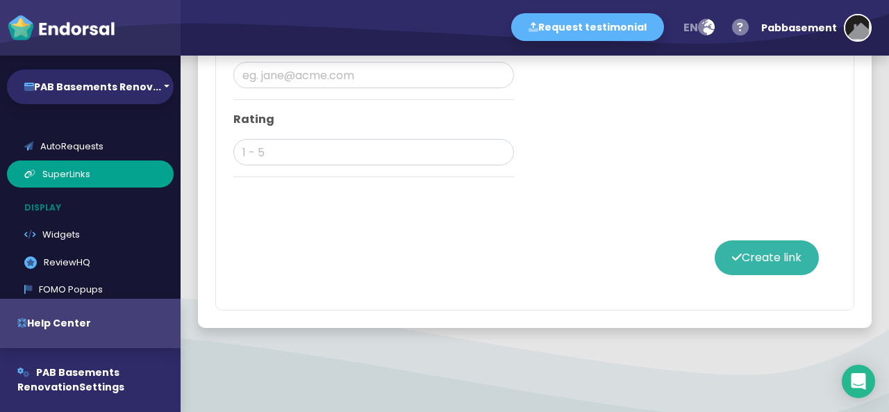
click at [779, 250] on button "Create link" at bounding box center [766, 257] width 104 height 35
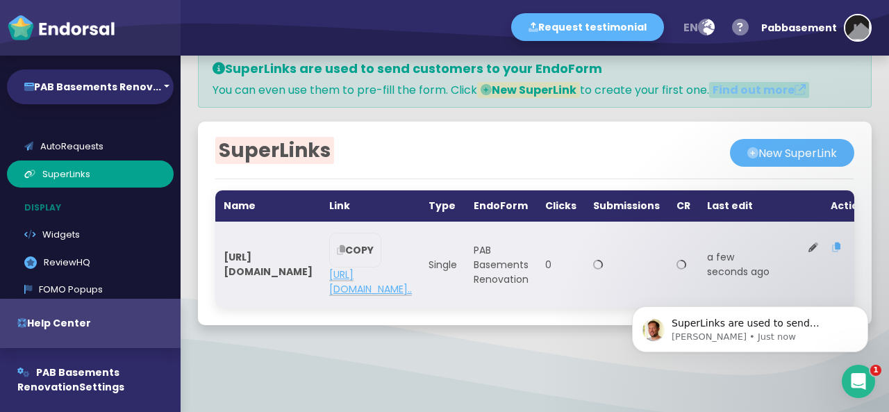
click at [412, 274] on link "https://forms.endorsal.io/form/689dad47d..." at bounding box center [370, 281] width 83 height 28
click at [312, 253] on span "[URL][DOMAIN_NAME]" at bounding box center [268, 264] width 89 height 28
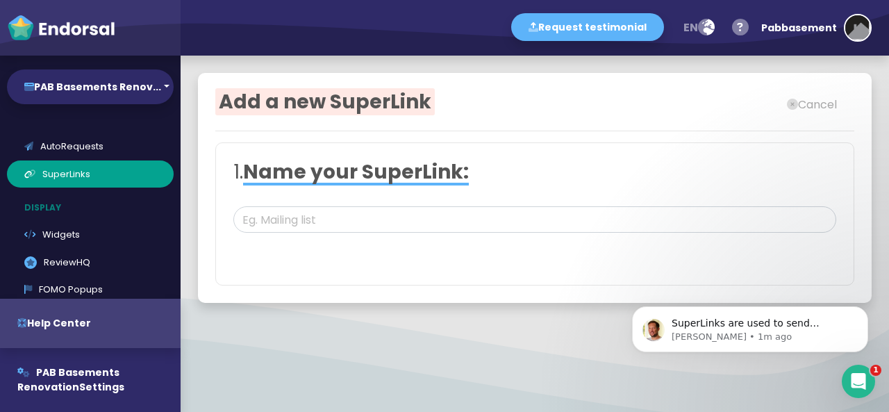
select select
type input "[URL][DOMAIN_NAME]"
select select "0: 689dad47da52640869995e0e"
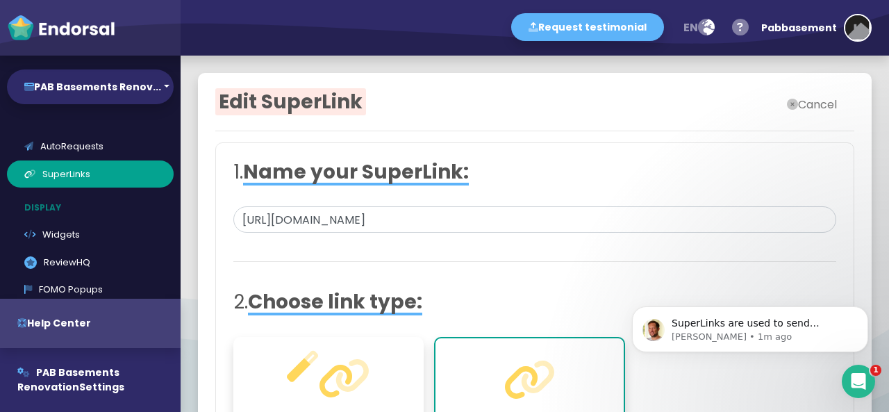
click at [787, 104] on icon at bounding box center [792, 104] width 11 height 28
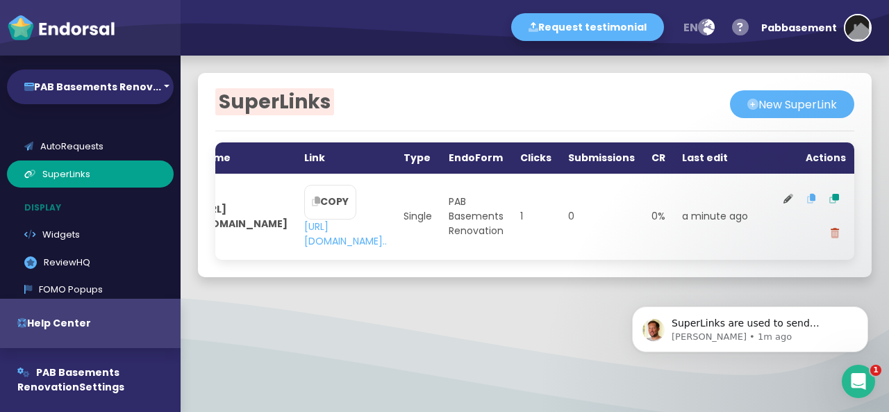
scroll to position [0, 215]
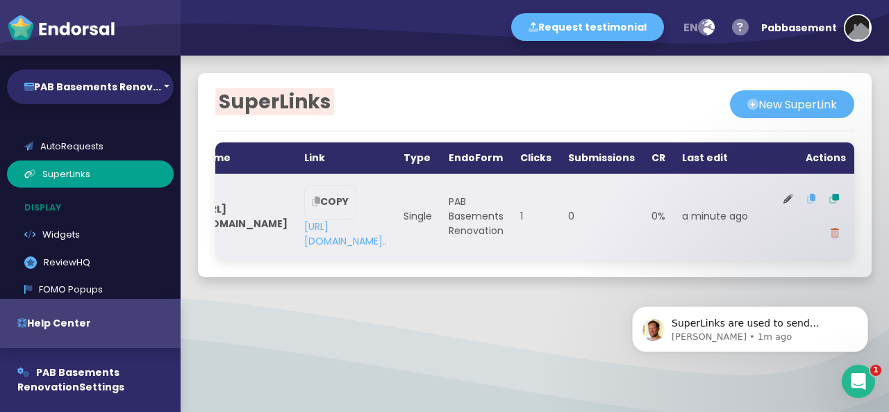
click at [830, 233] on icon at bounding box center [834, 233] width 8 height 10
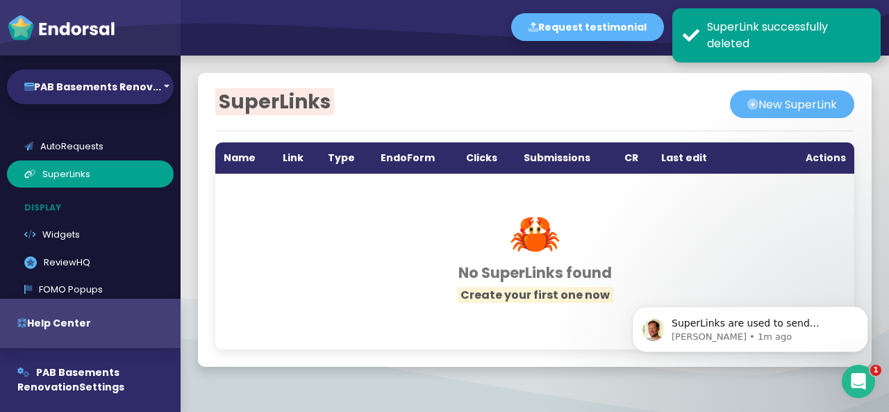
scroll to position [0, 0]
click at [446, 28] on div "Request testimonial en Language English French German Spanish Italian Norwegian…" at bounding box center [534, 28] width 708 height 56
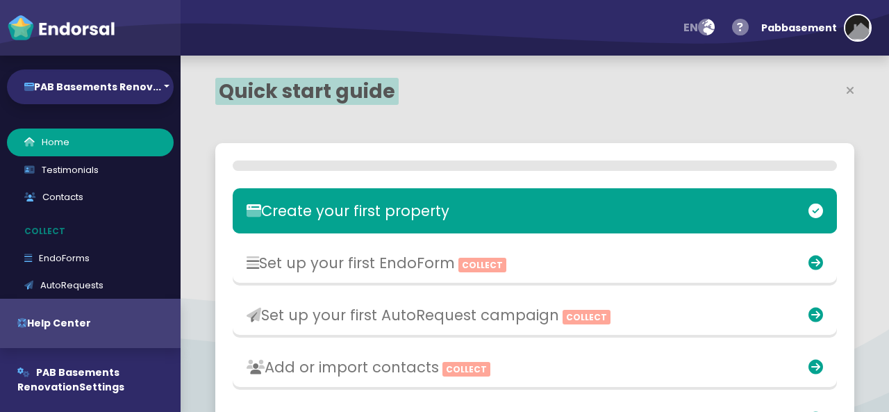
select select "14"
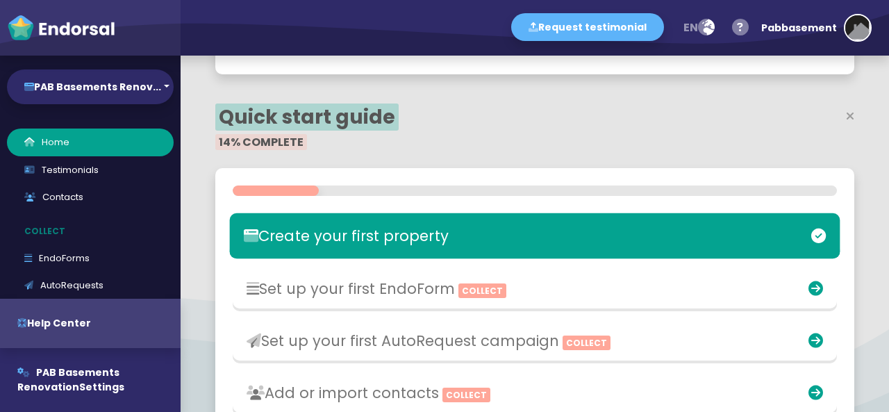
scroll to position [208, 0]
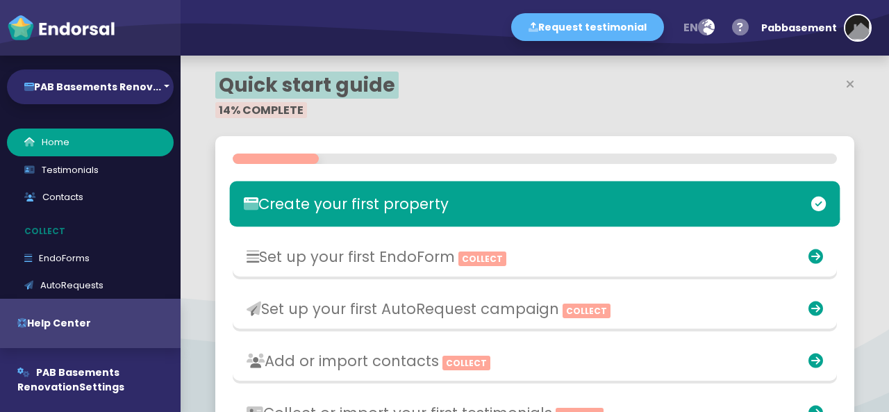
click at [333, 202] on h3 "Create your first property" at bounding box center [435, 203] width 383 height 17
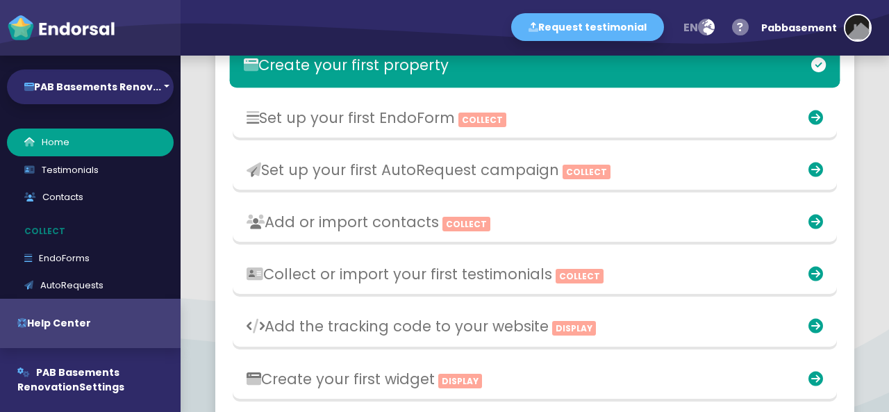
scroll to position [417, 0]
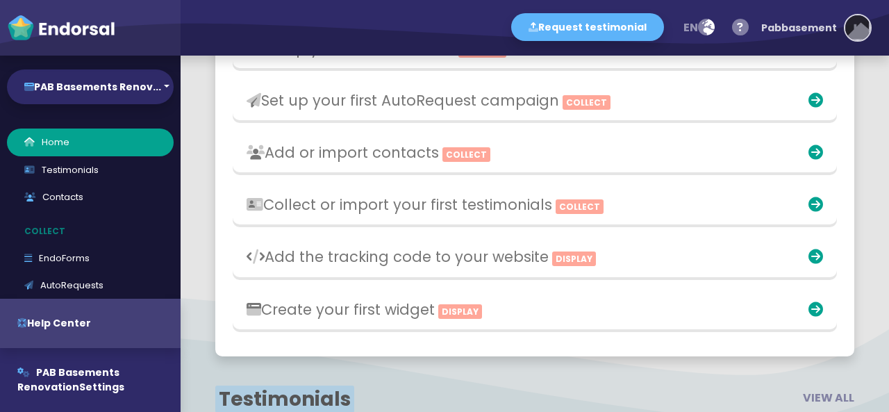
click at [848, 28] on img "button" at bounding box center [857, 27] width 25 height 25
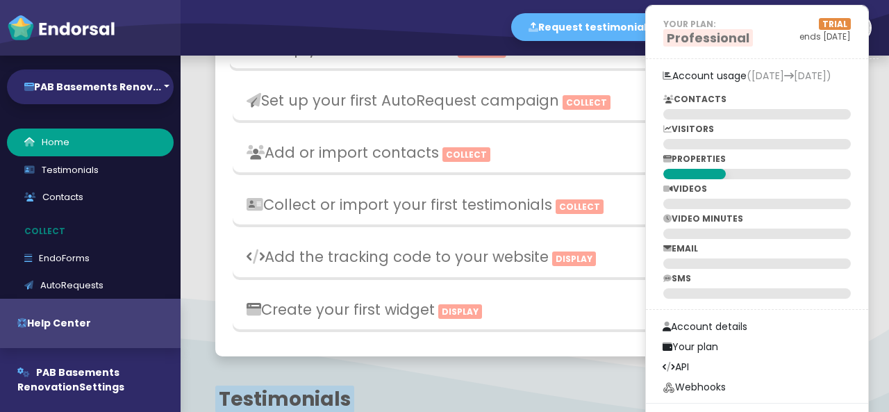
scroll to position [0, 0]
click at [601, 58] on div "Set up your first EndoForm Collect" at bounding box center [435, 48] width 397 height 32
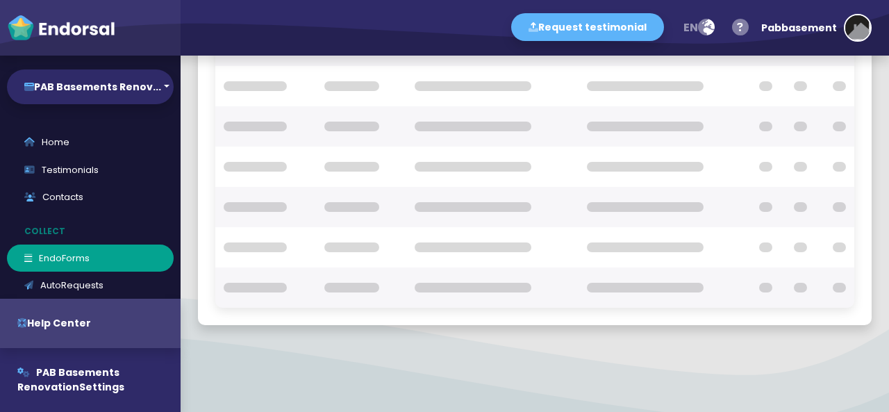
scroll to position [267, 0]
